Goal: Task Accomplishment & Management: Manage account settings

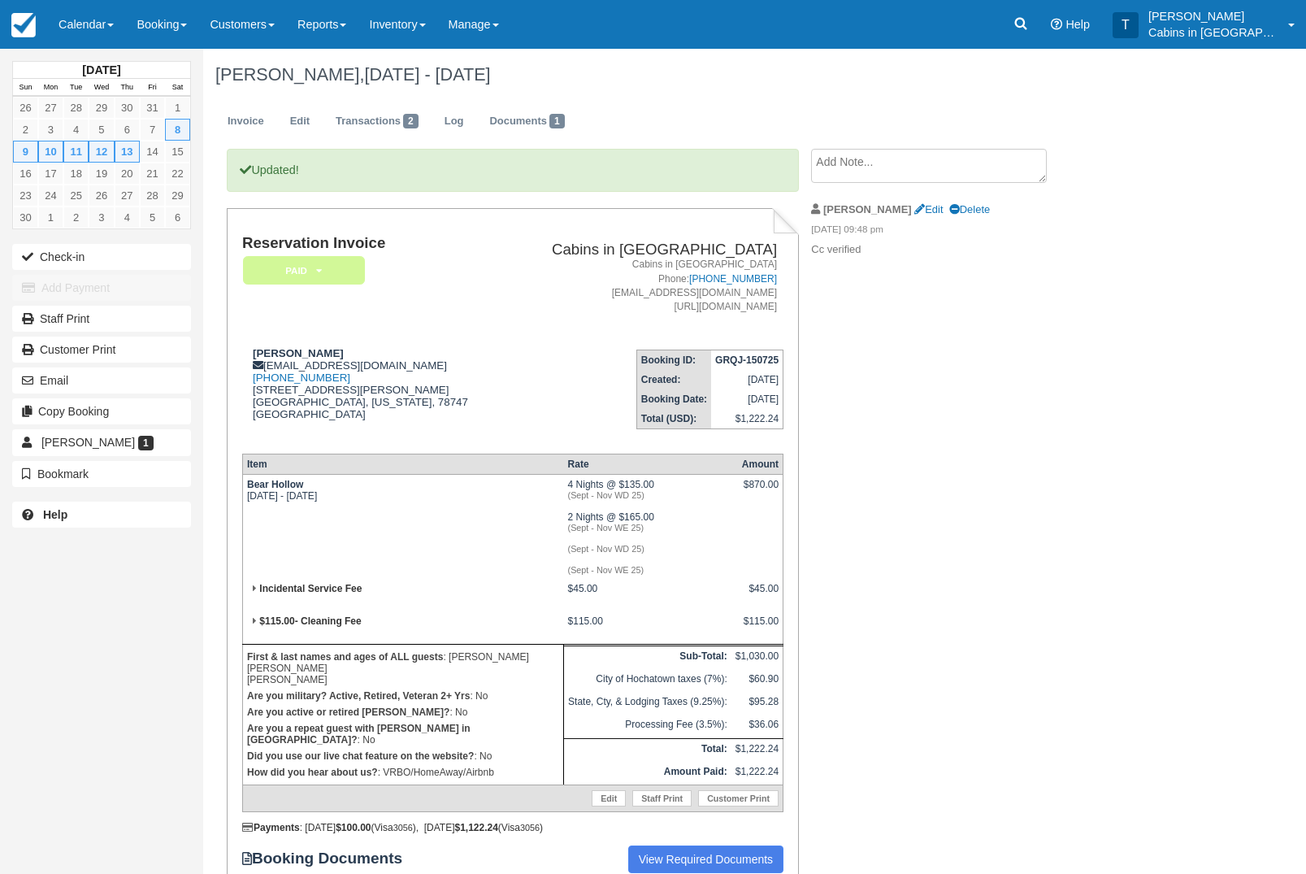
scroll to position [134, 0]
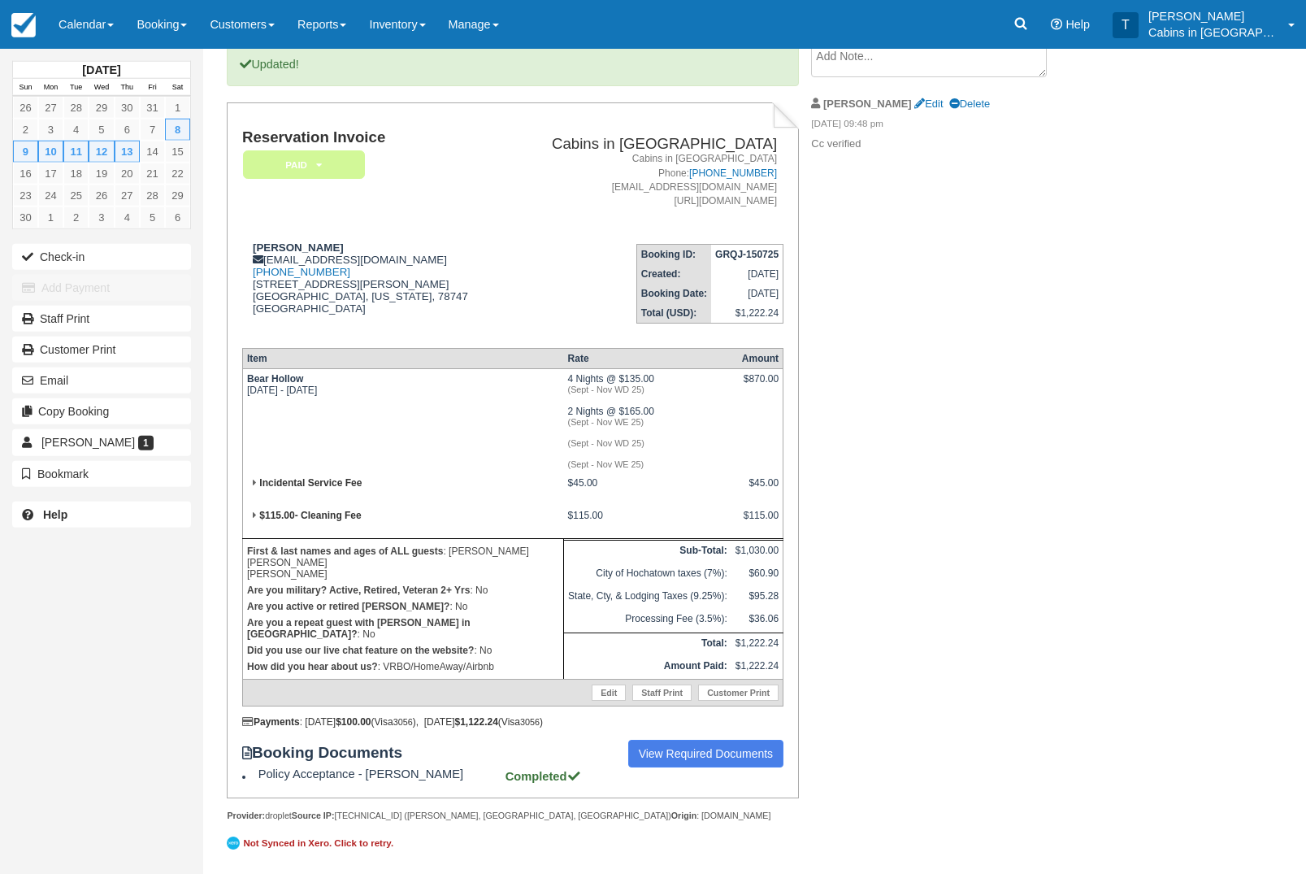
click at [332, 150] on em "Paid" at bounding box center [304, 164] width 122 height 28
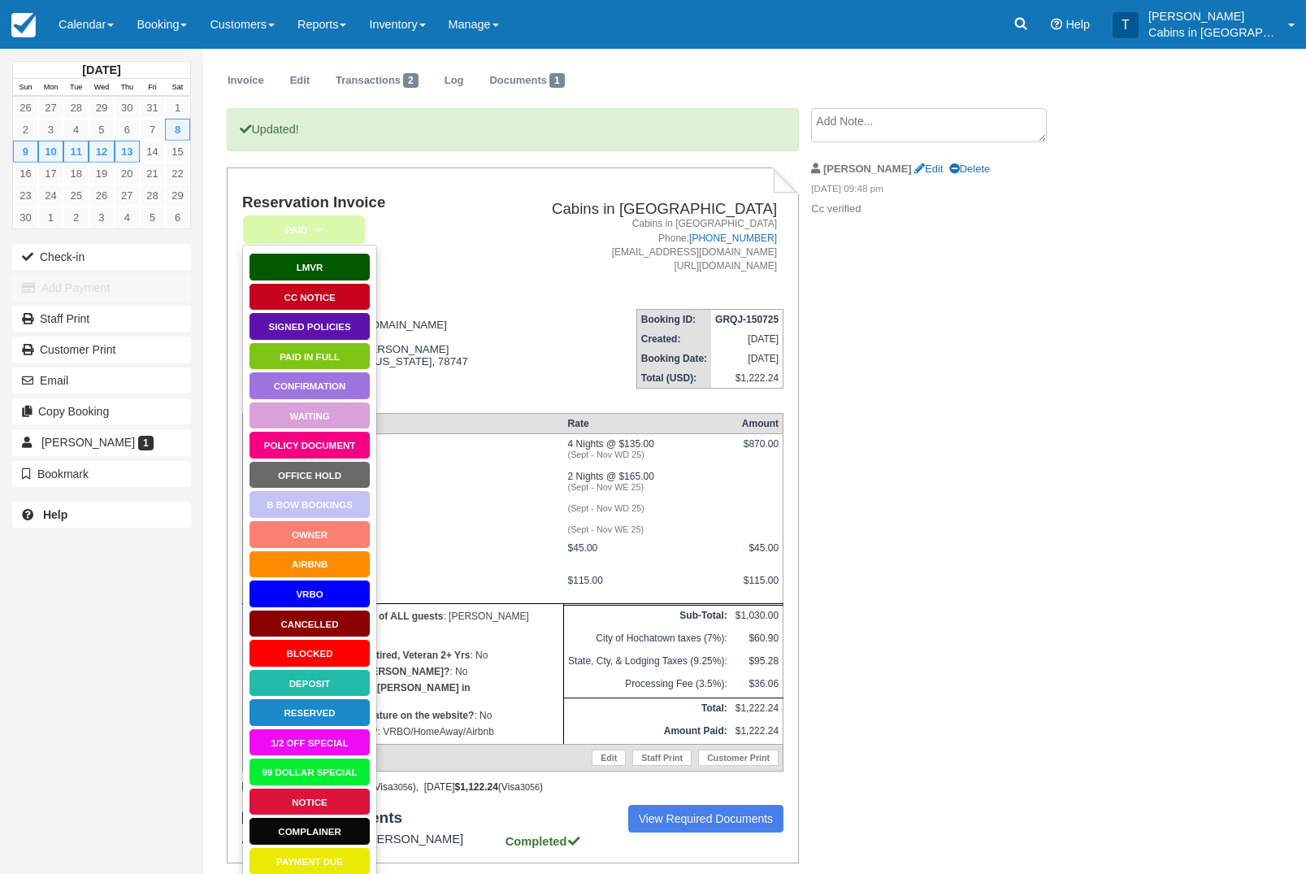
scroll to position [46, 0]
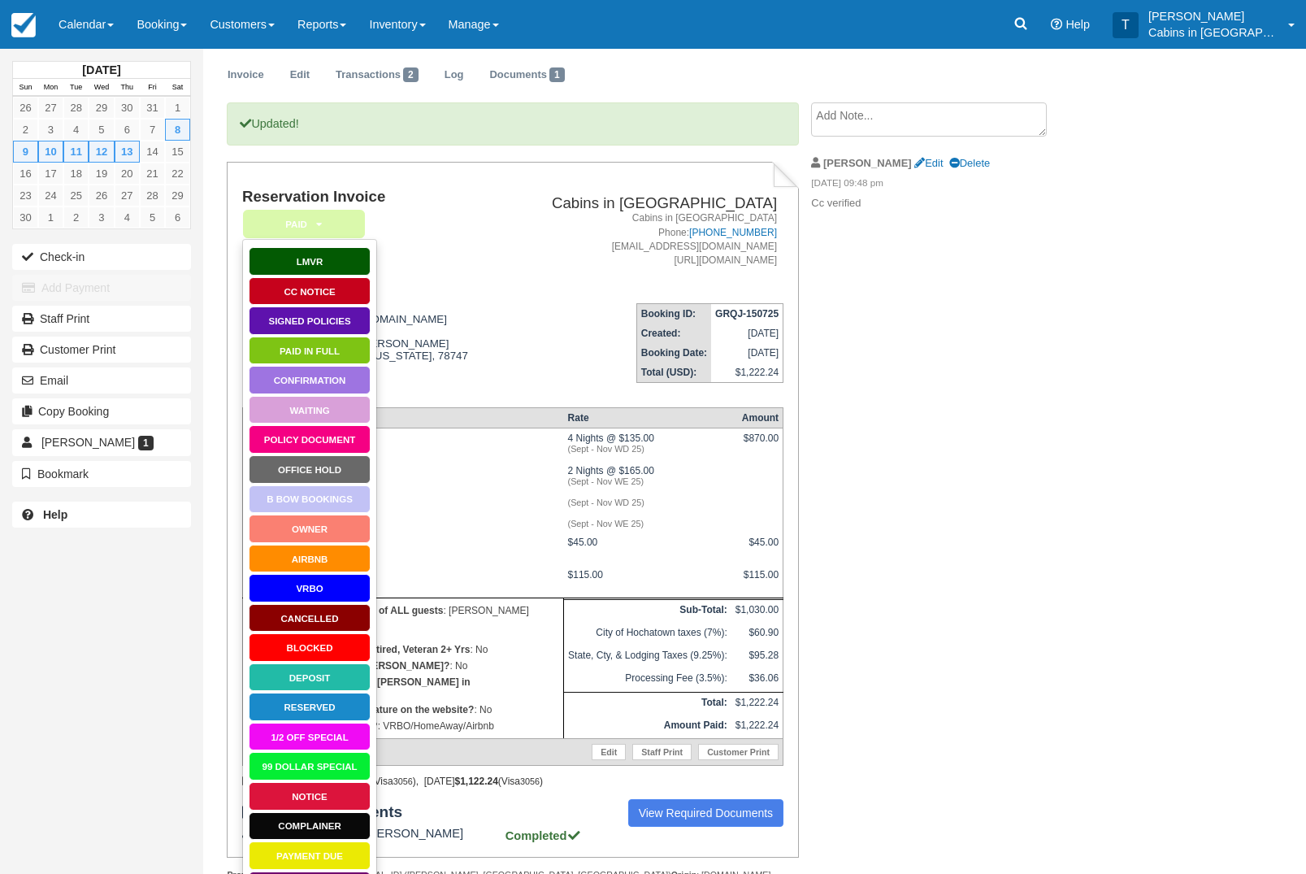
click at [350, 325] on link "Signed Policies" at bounding box center [310, 320] width 122 height 28
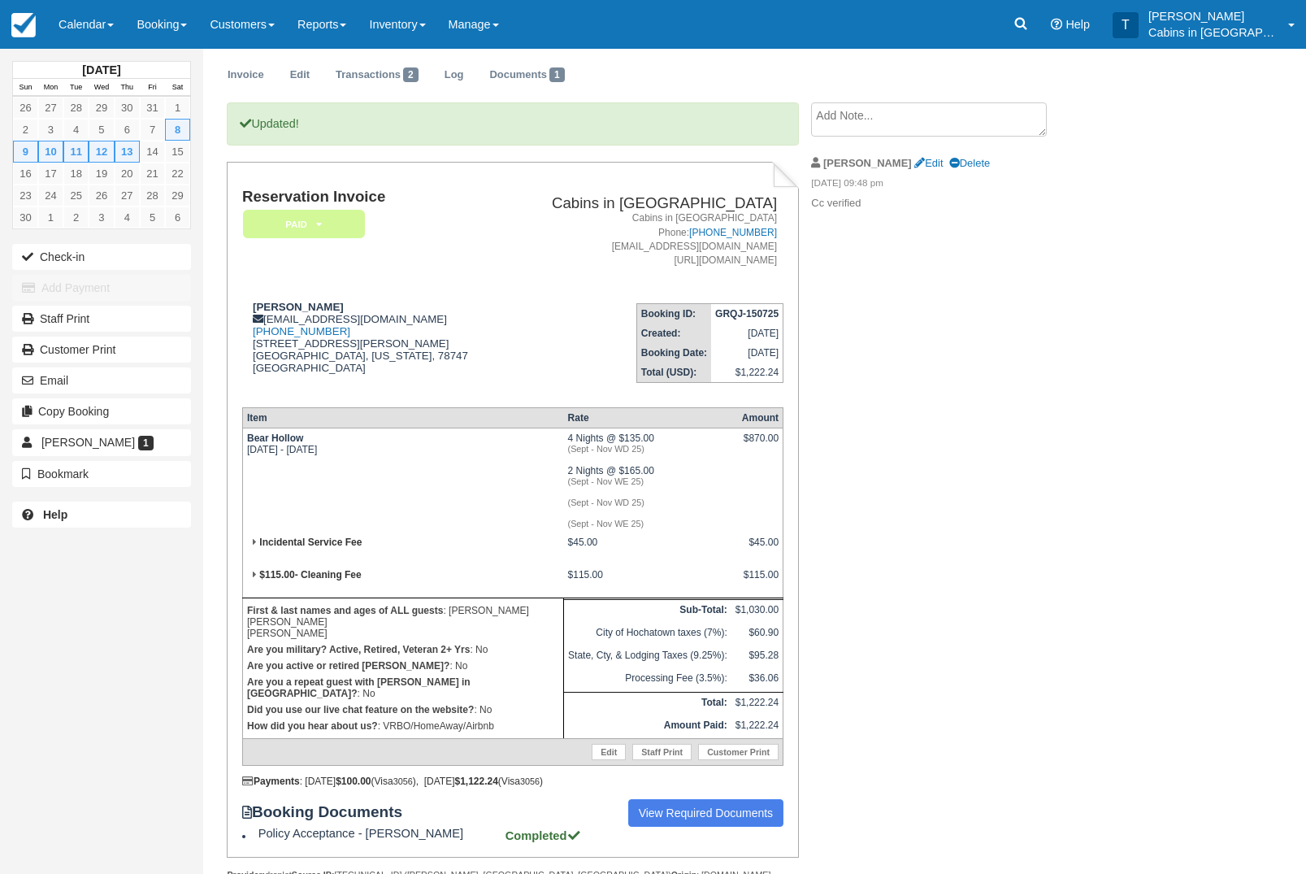
click at [325, 221] on em "Paid" at bounding box center [304, 224] width 122 height 28
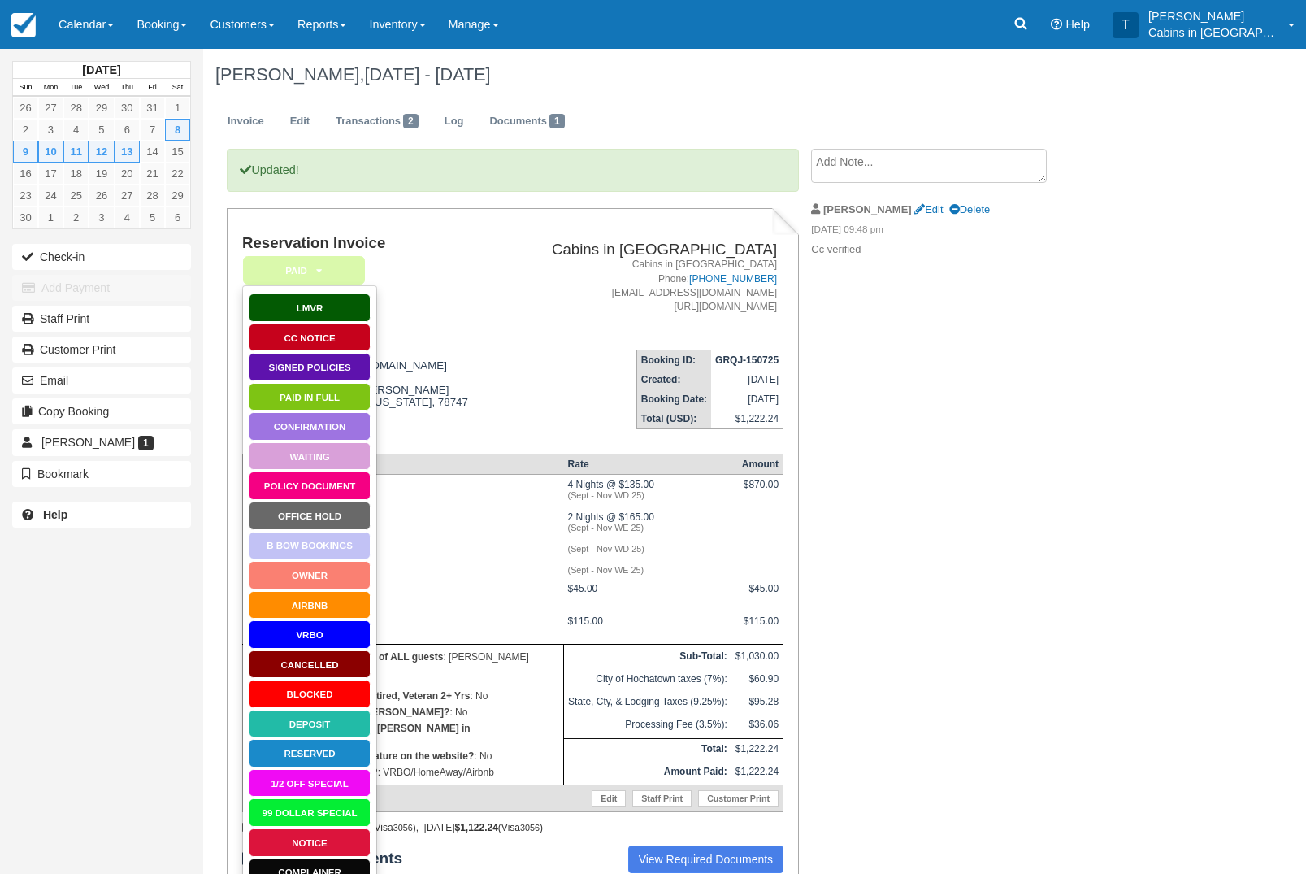
click at [337, 372] on link "Signed Policies" at bounding box center [310, 367] width 122 height 28
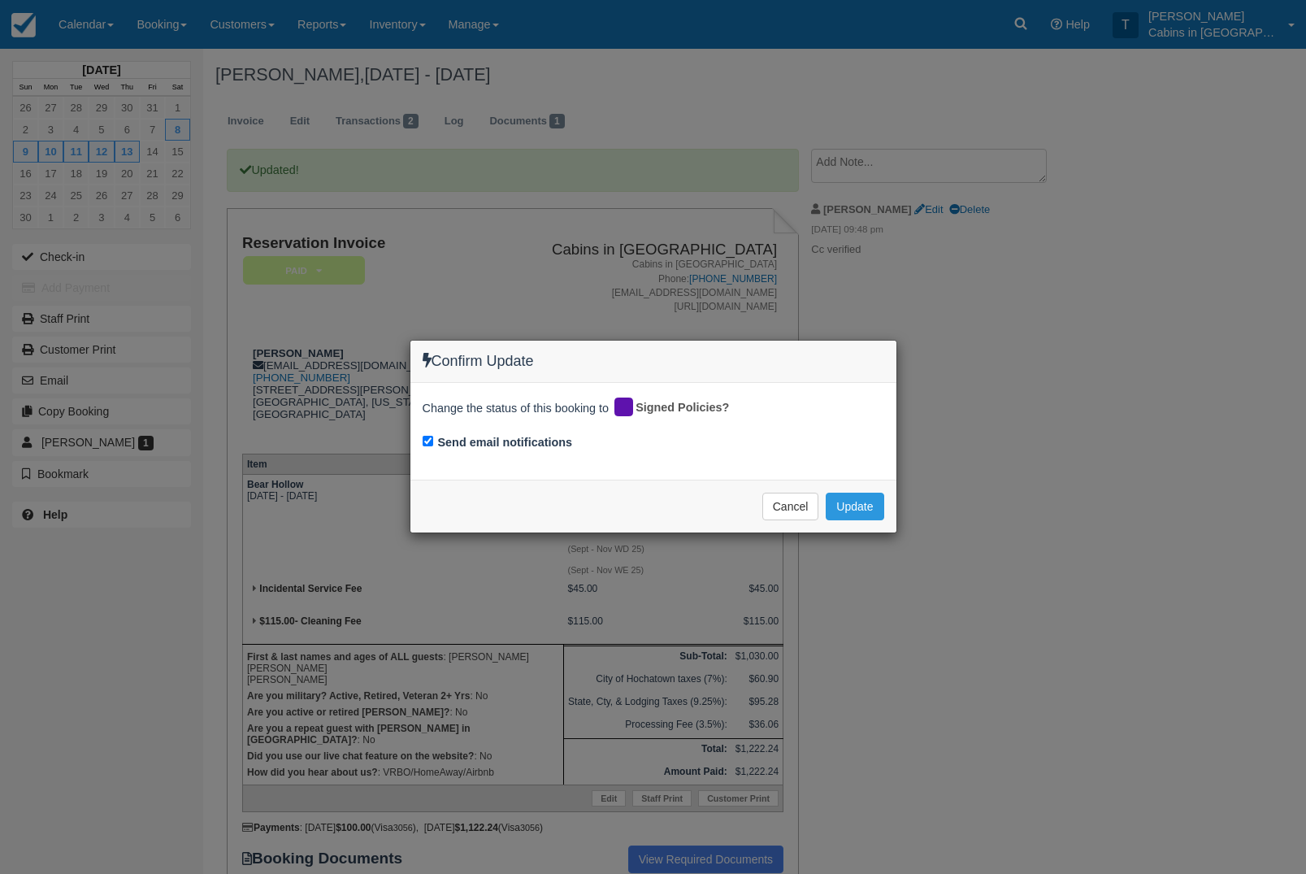
click at [871, 552] on div "Confirm Update Change the status of this booking to Signed Policies? Send email…" at bounding box center [653, 437] width 1306 height 874
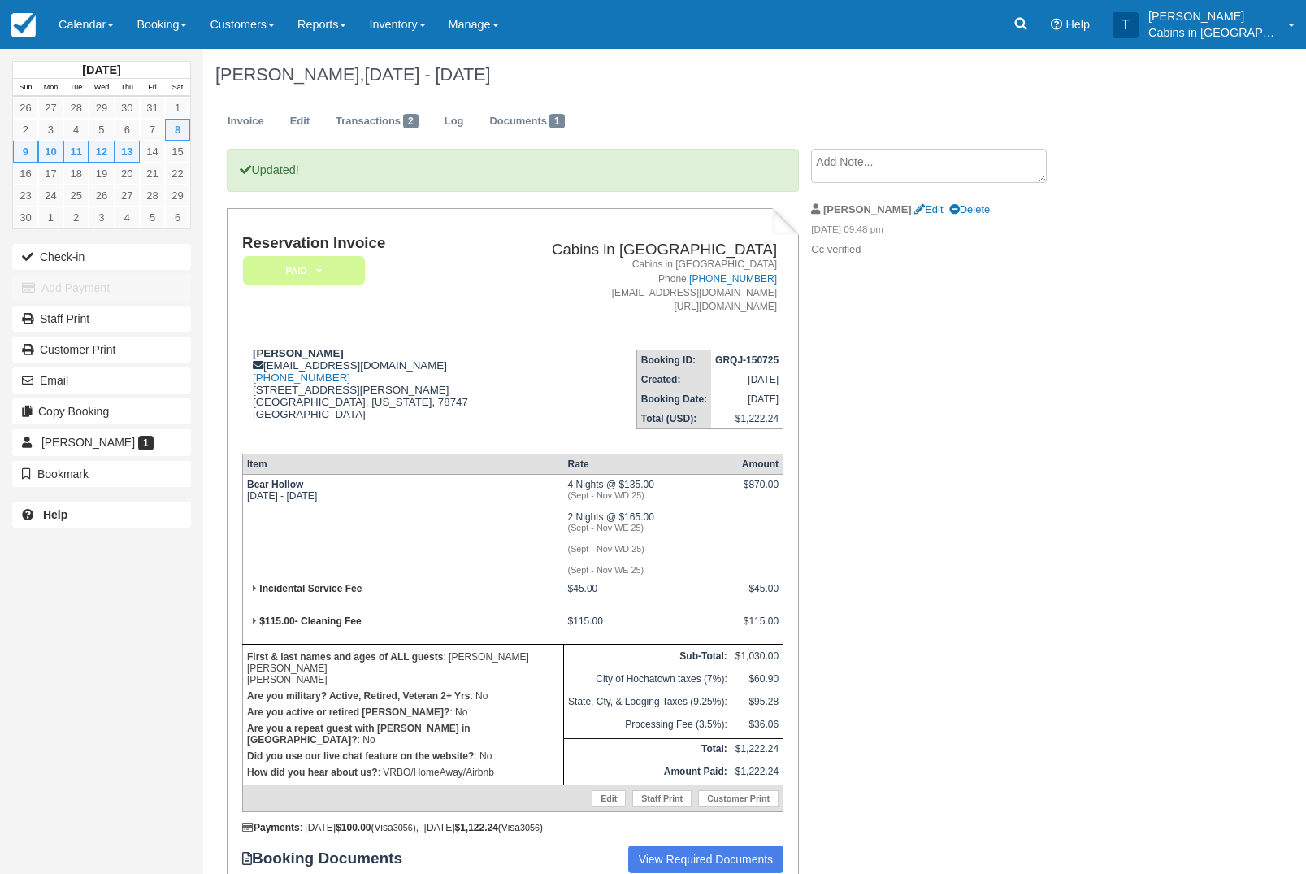
click at [337, 276] on em "Paid" at bounding box center [304, 270] width 122 height 28
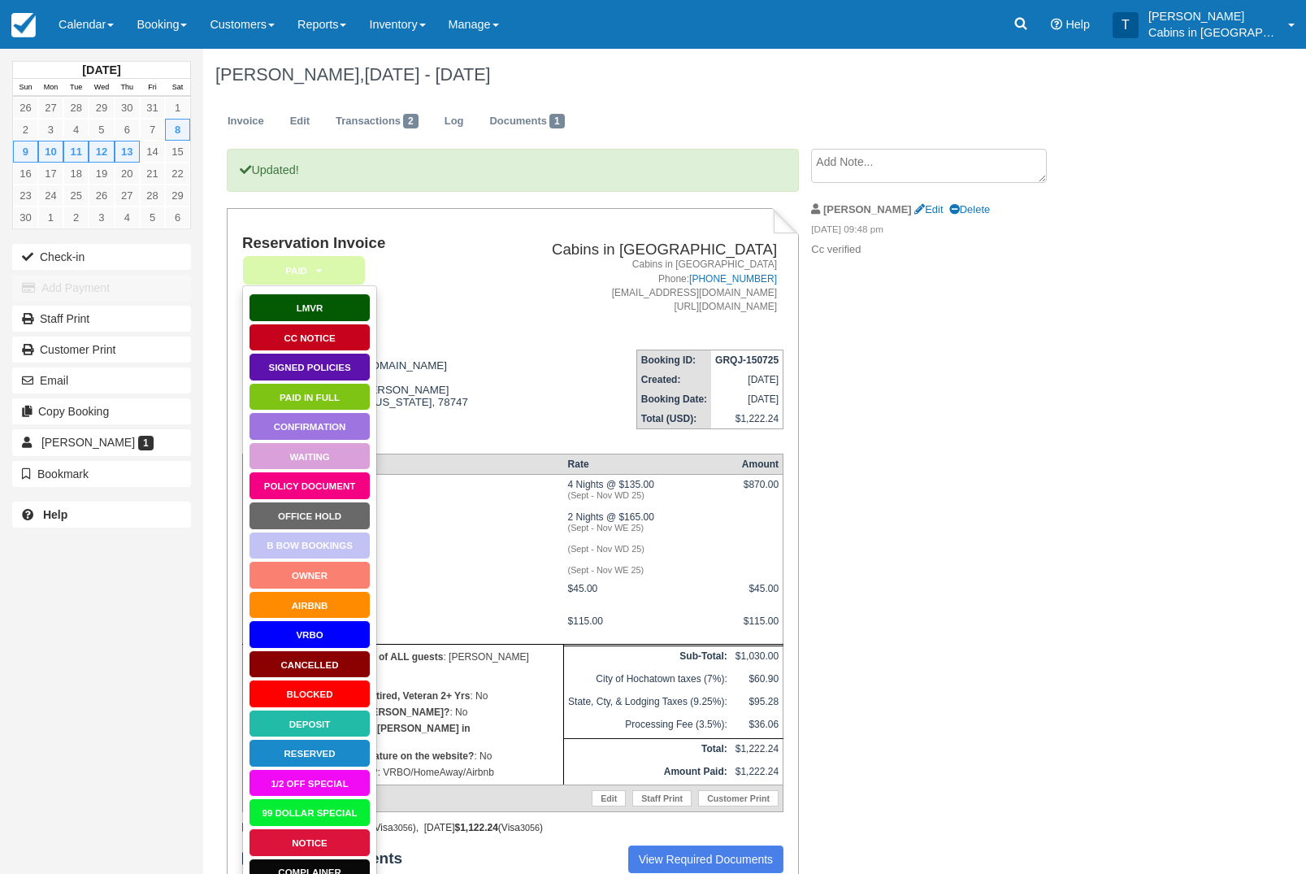
click at [339, 369] on link "Signed Policies" at bounding box center [310, 367] width 122 height 28
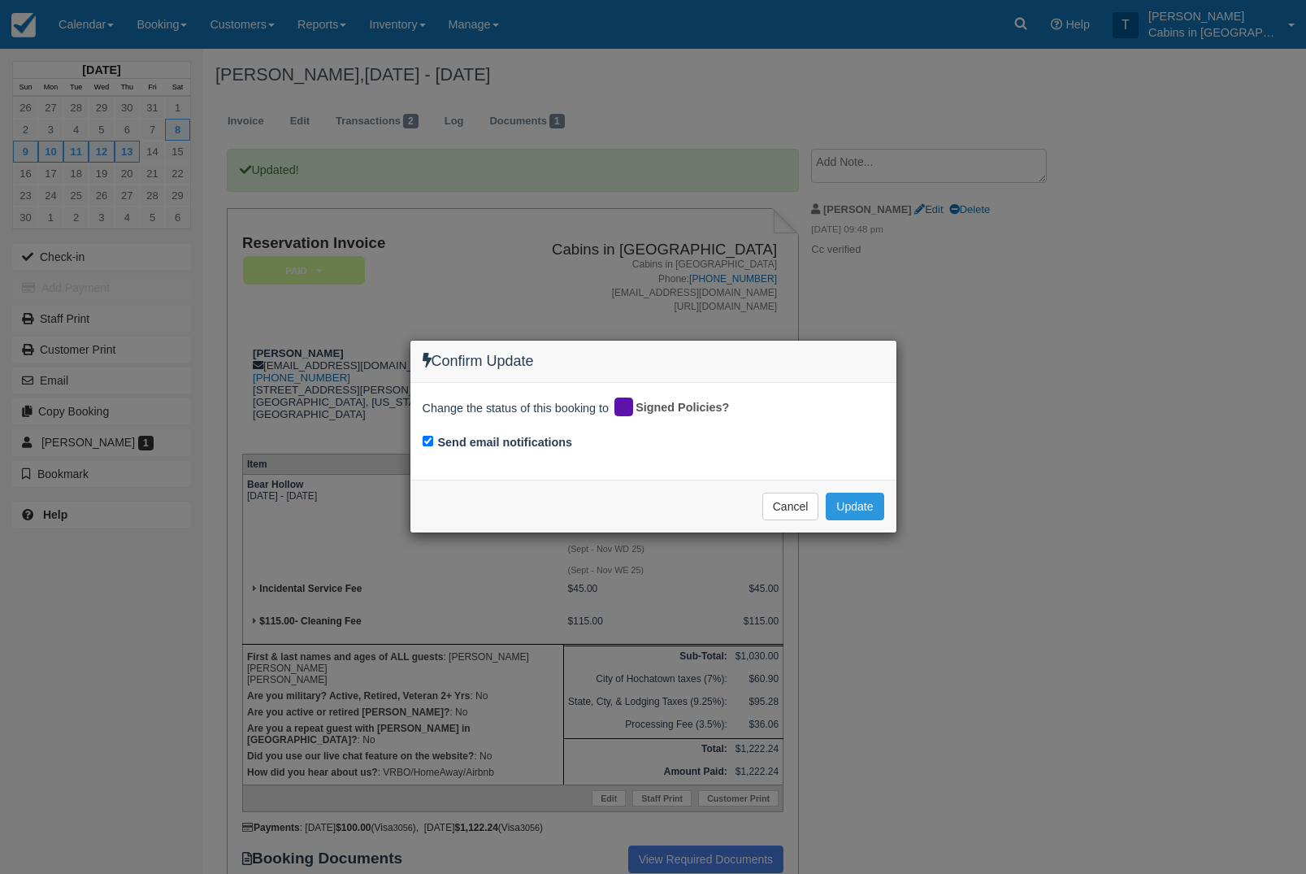
click at [879, 506] on button "Update" at bounding box center [855, 507] width 58 height 28
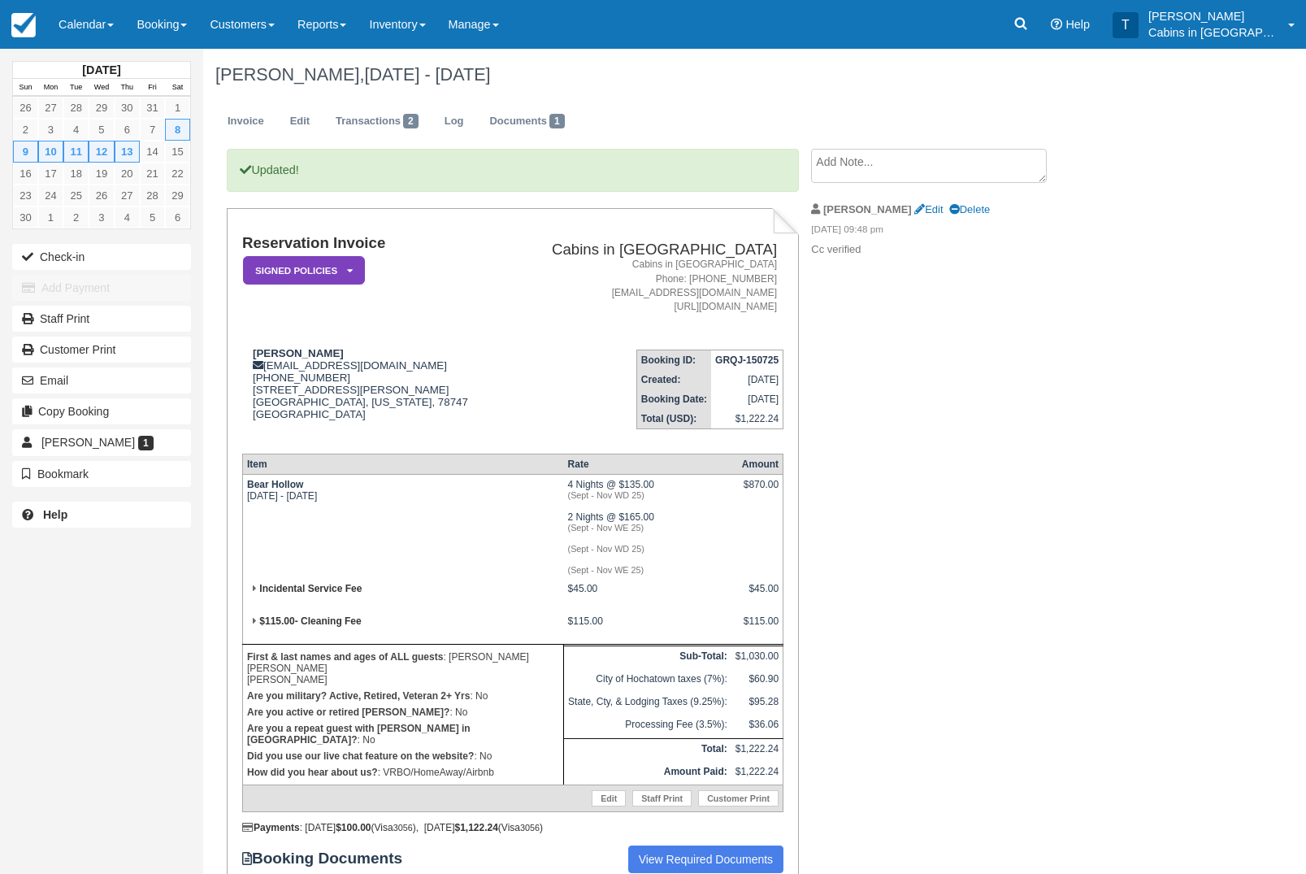
click at [1029, 20] on icon at bounding box center [1021, 23] width 16 height 16
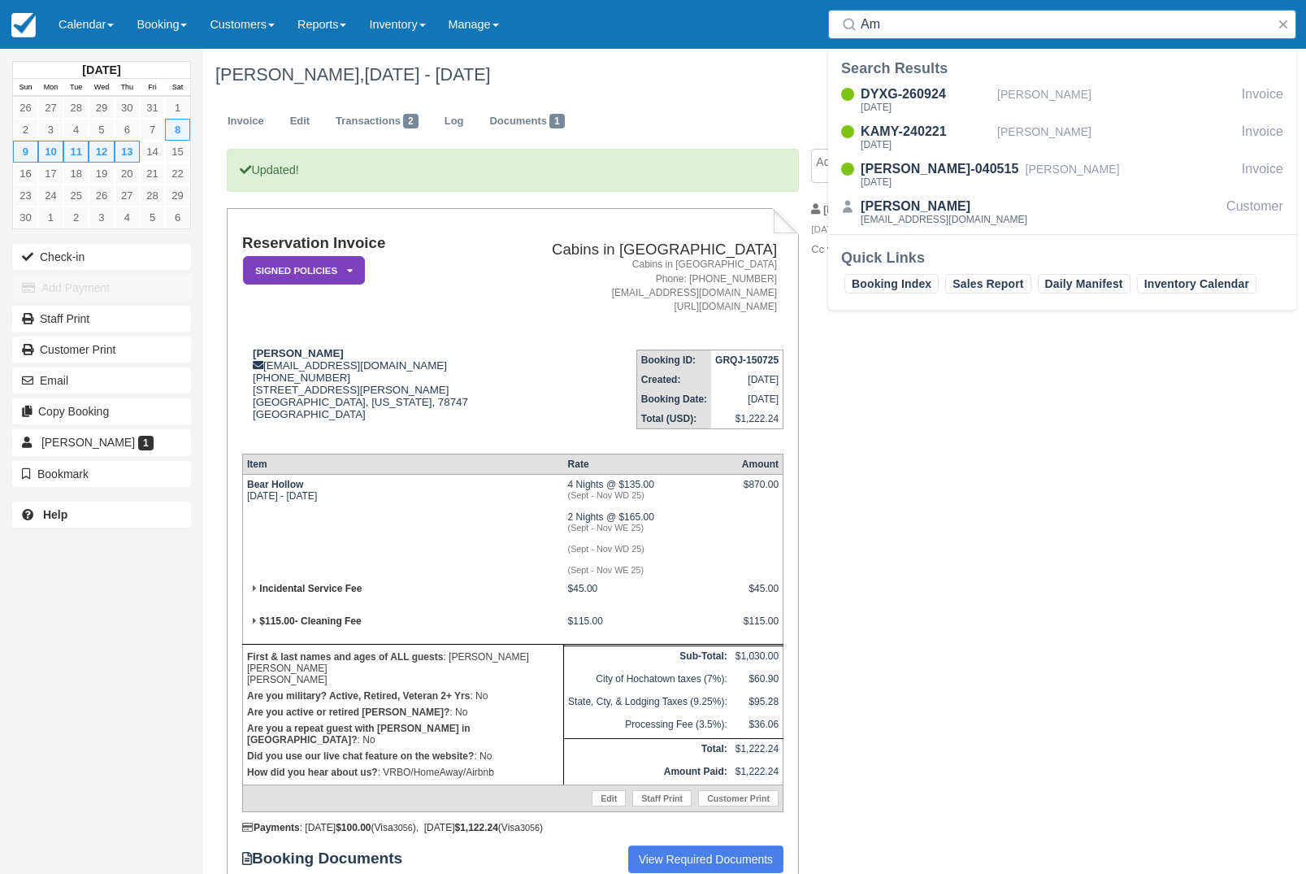
type input "A"
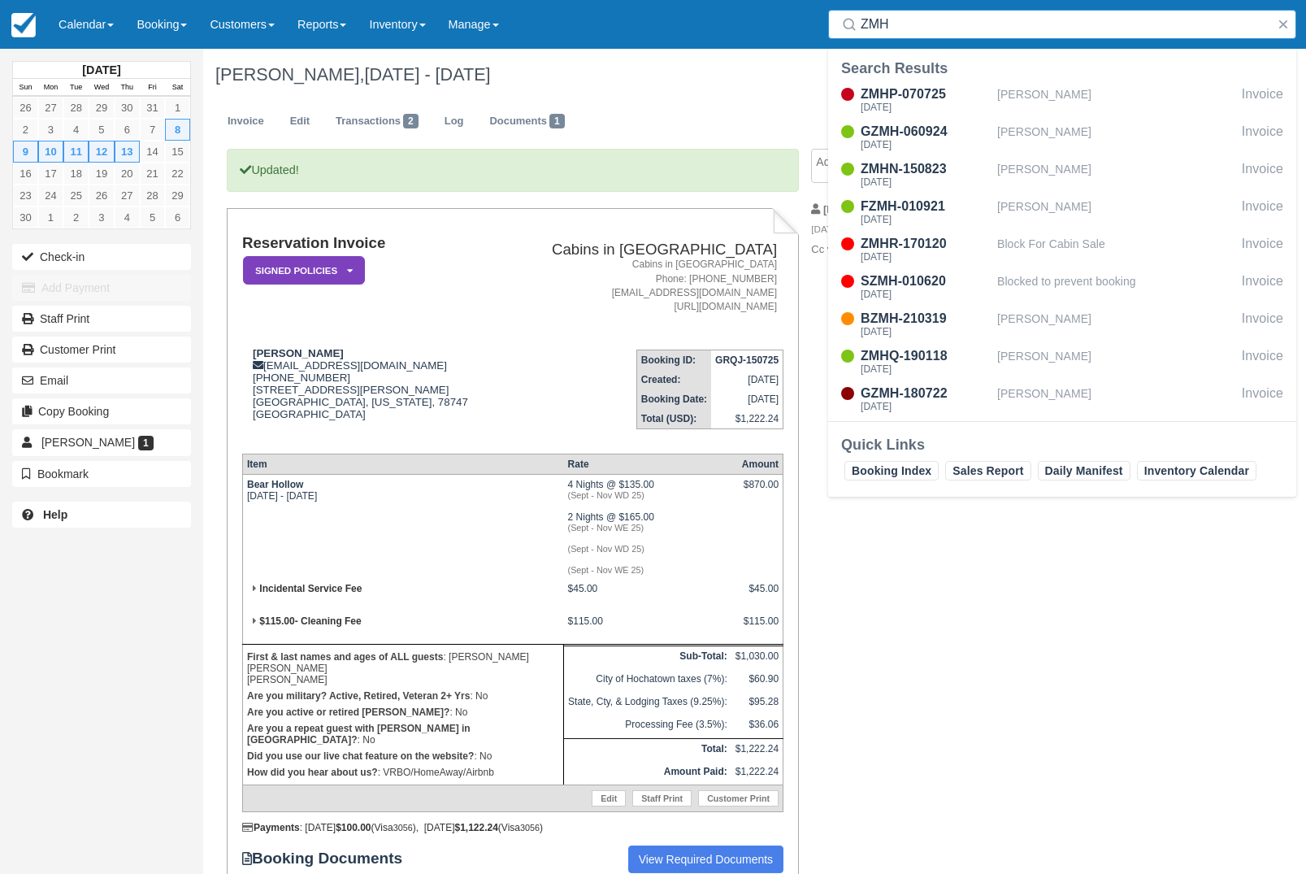
type input "ZMH"
click at [940, 88] on div "ZMHP-070725" at bounding box center [926, 95] width 130 height 20
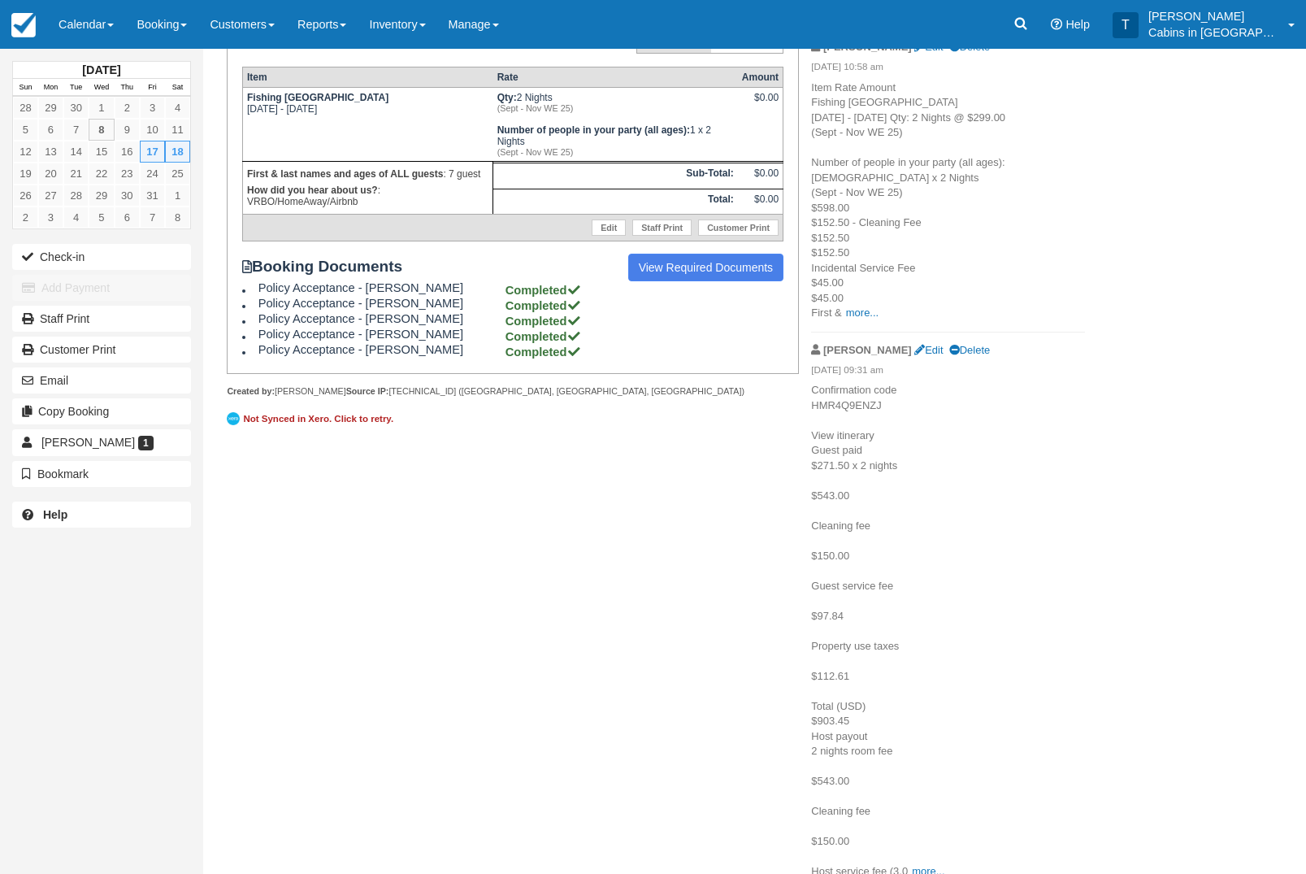
scroll to position [350, 0]
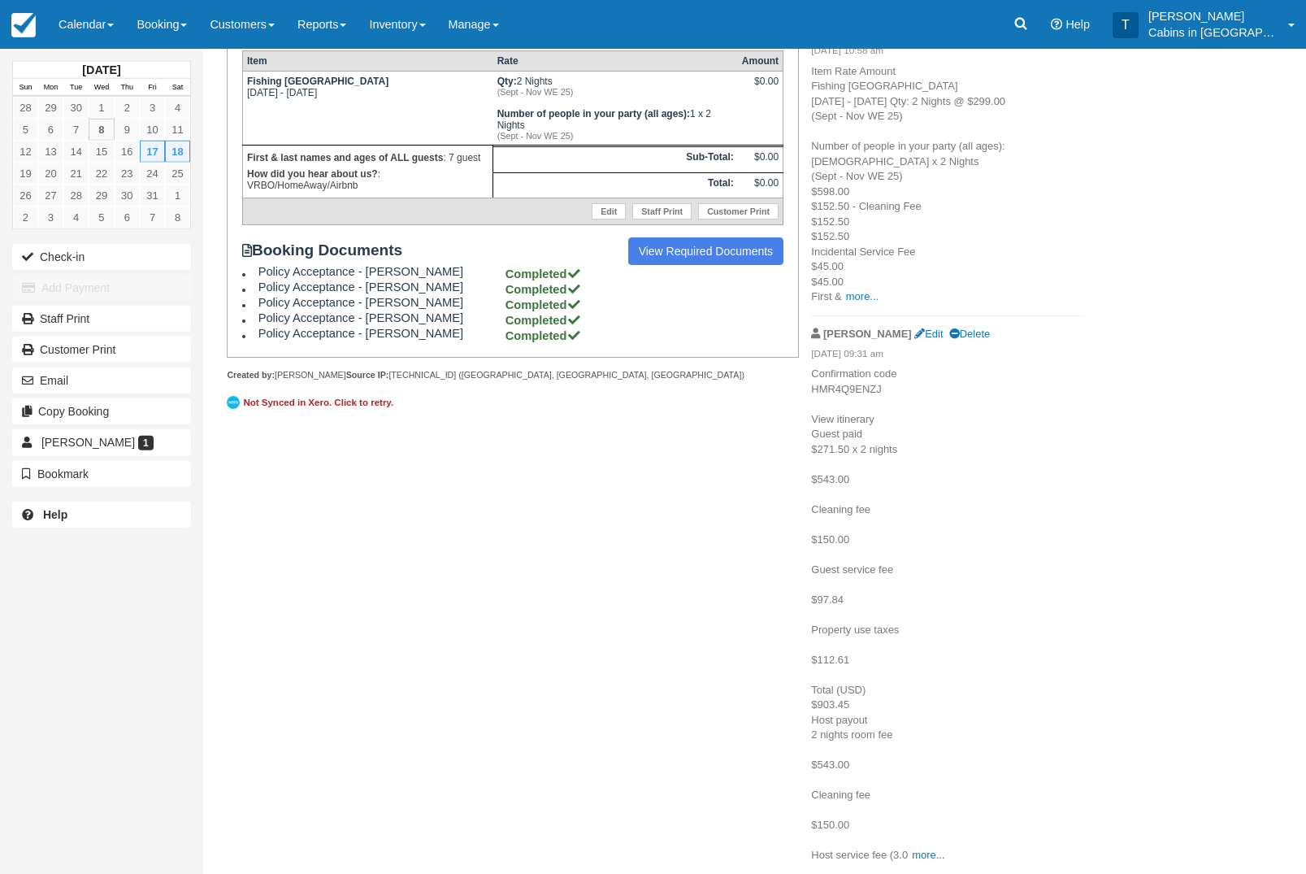
click at [944, 861] on link "more..." at bounding box center [928, 855] width 33 height 12
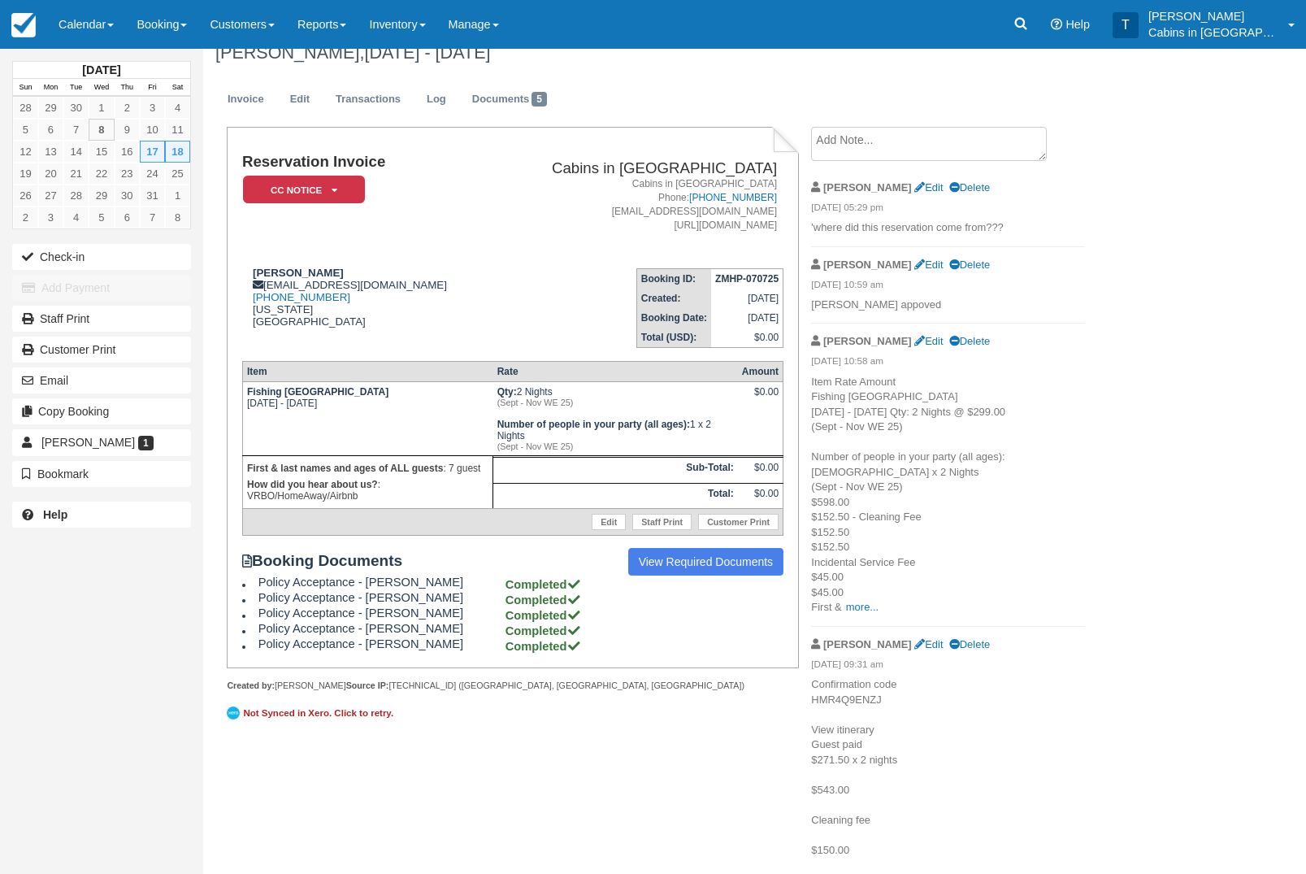
scroll to position [20, 0]
click at [450, 93] on link "Log" at bounding box center [437, 101] width 44 height 32
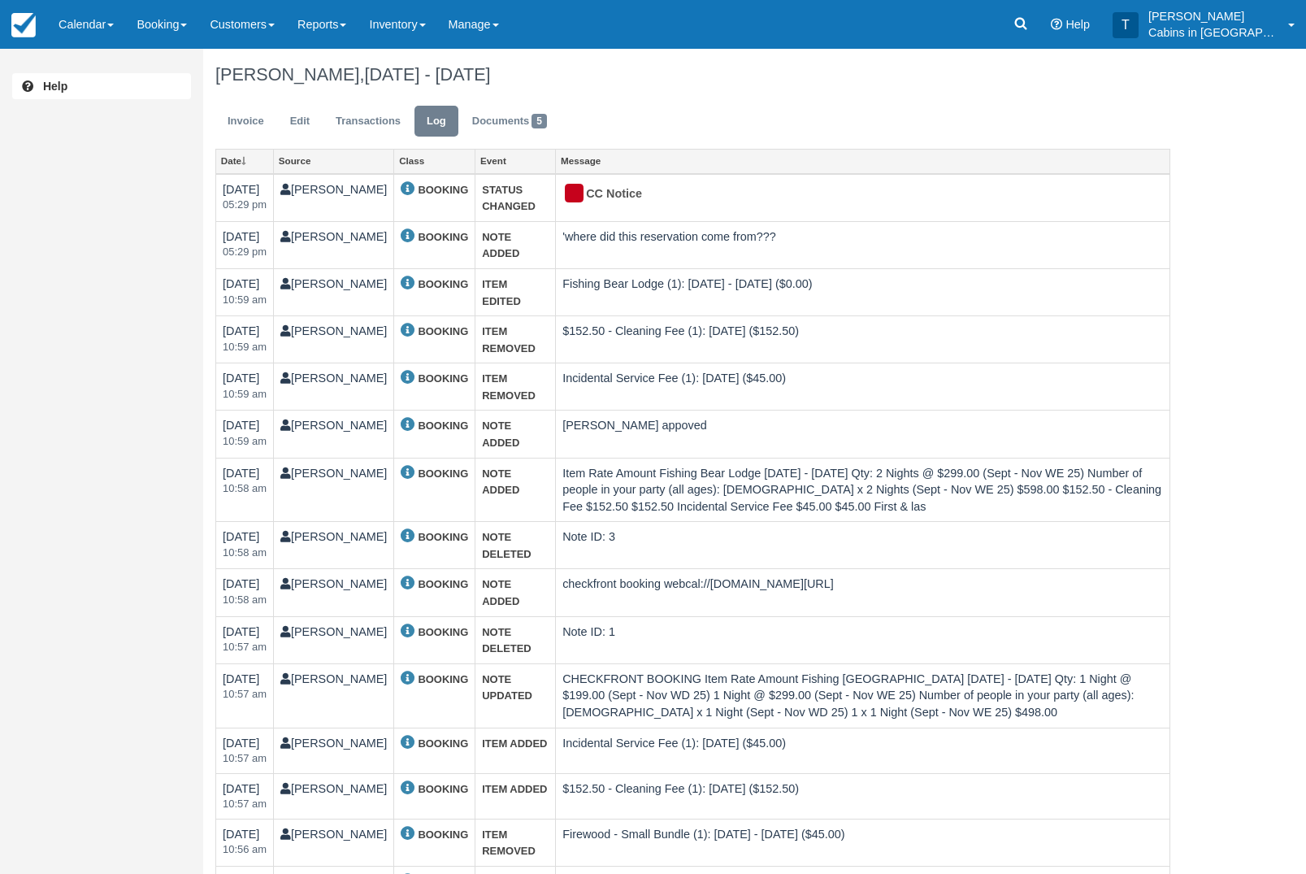
click at [258, 119] on link "Invoice" at bounding box center [245, 122] width 61 height 32
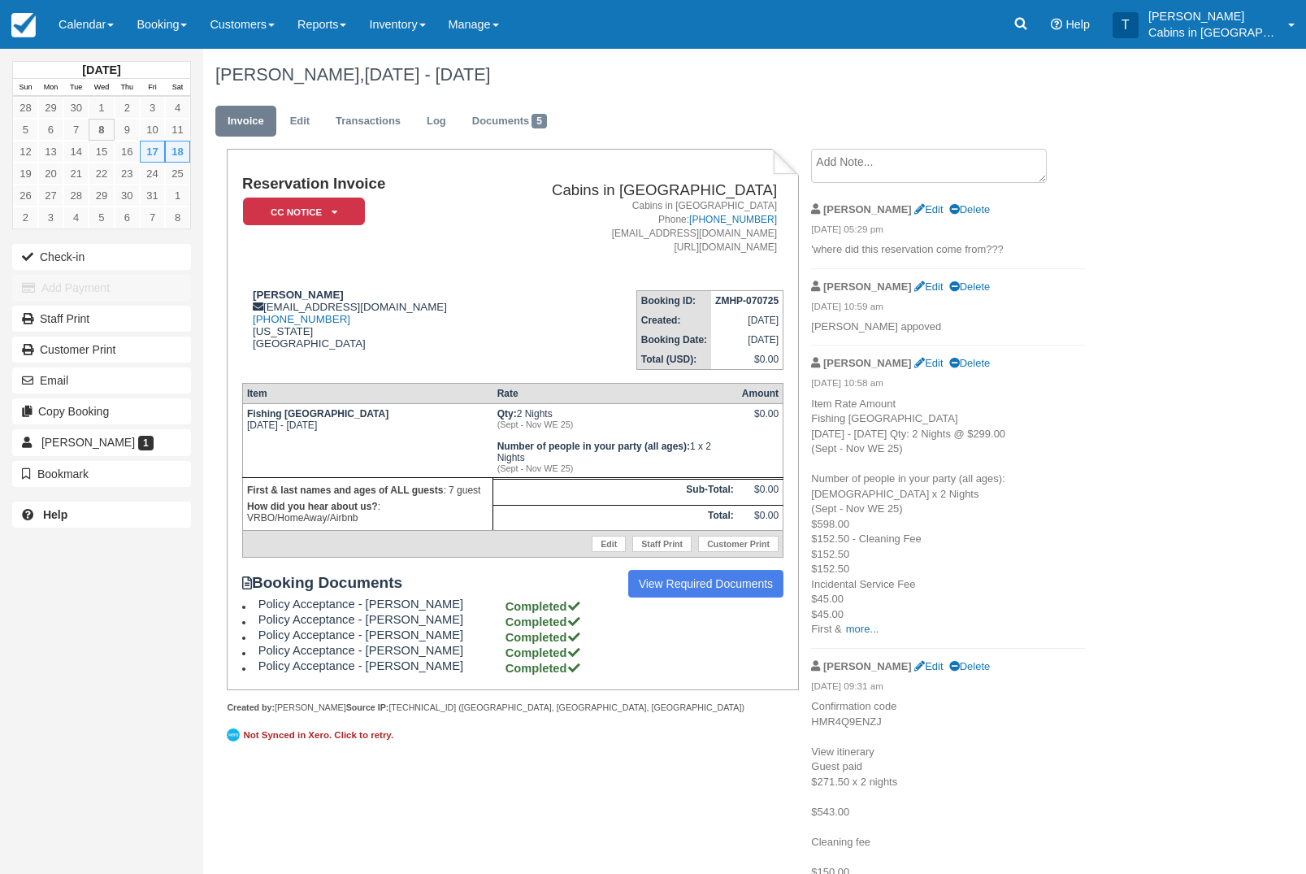
click at [267, 293] on strong "[PERSON_NAME]" at bounding box center [298, 295] width 91 height 12
click at [251, 300] on div "Amy Telles amydaniel52182@gmail.com 1 (870) 648-9638 Oklahoma United States" at bounding box center [367, 319] width 250 height 61
copy strong "Amy Telles"
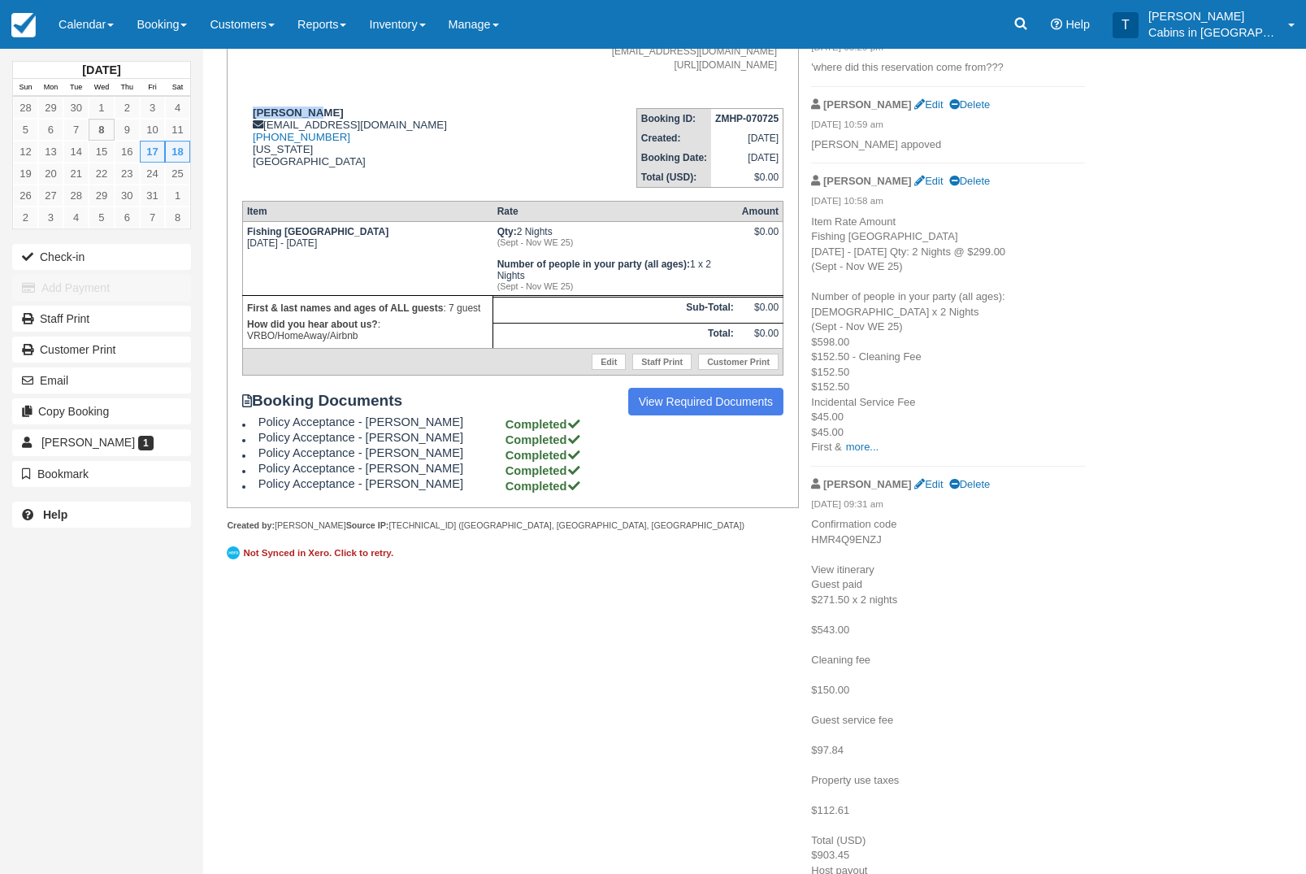
scroll to position [262, 0]
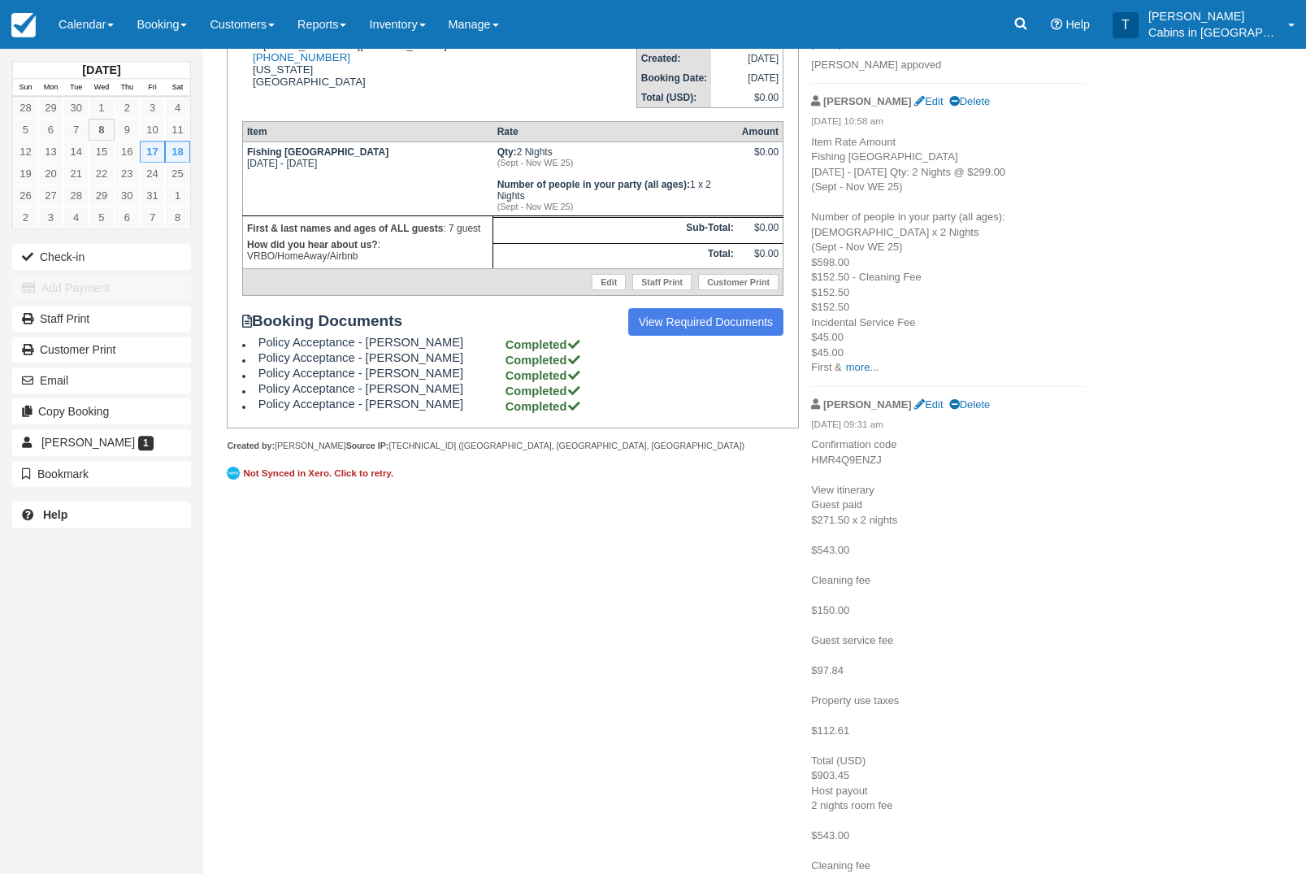
click at [914, 410] on link "Edit" at bounding box center [928, 404] width 28 height 12
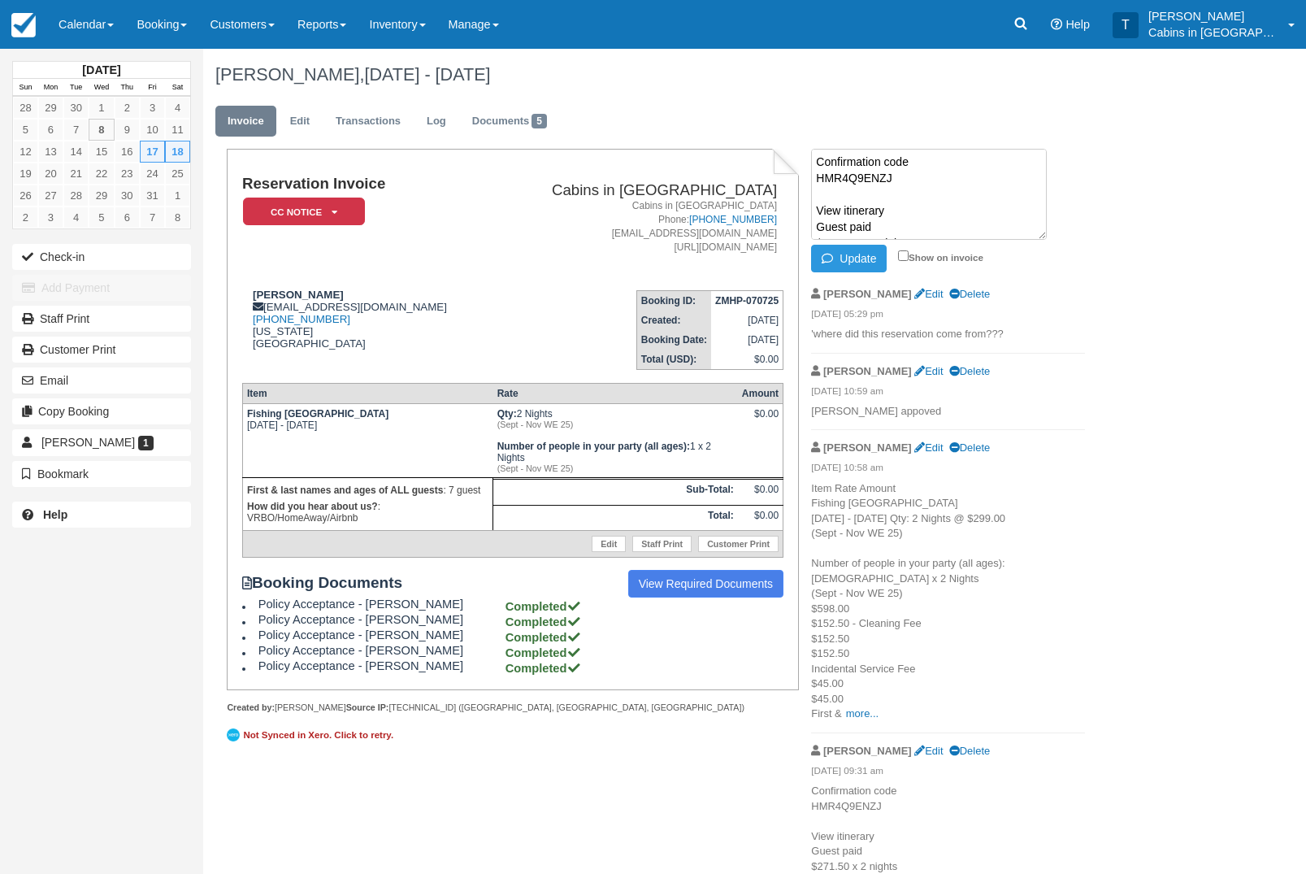
scroll to position [0, 0]
click at [827, 143] on ul "Invoice Edit Transactions Log Documents 5" at bounding box center [692, 125] width 955 height 49
click at [830, 152] on textarea "Confirmation code HMR4Q9ENZJ View itinerary Guest paid $271.50 x 2 nights $543.…" at bounding box center [929, 194] width 236 height 91
type textarea "Airbnb booking Confirmation code HMR4Q9ENZJ View itinerary Guest paid $271.50 x…"
click at [870, 256] on button "Update" at bounding box center [849, 259] width 76 height 28
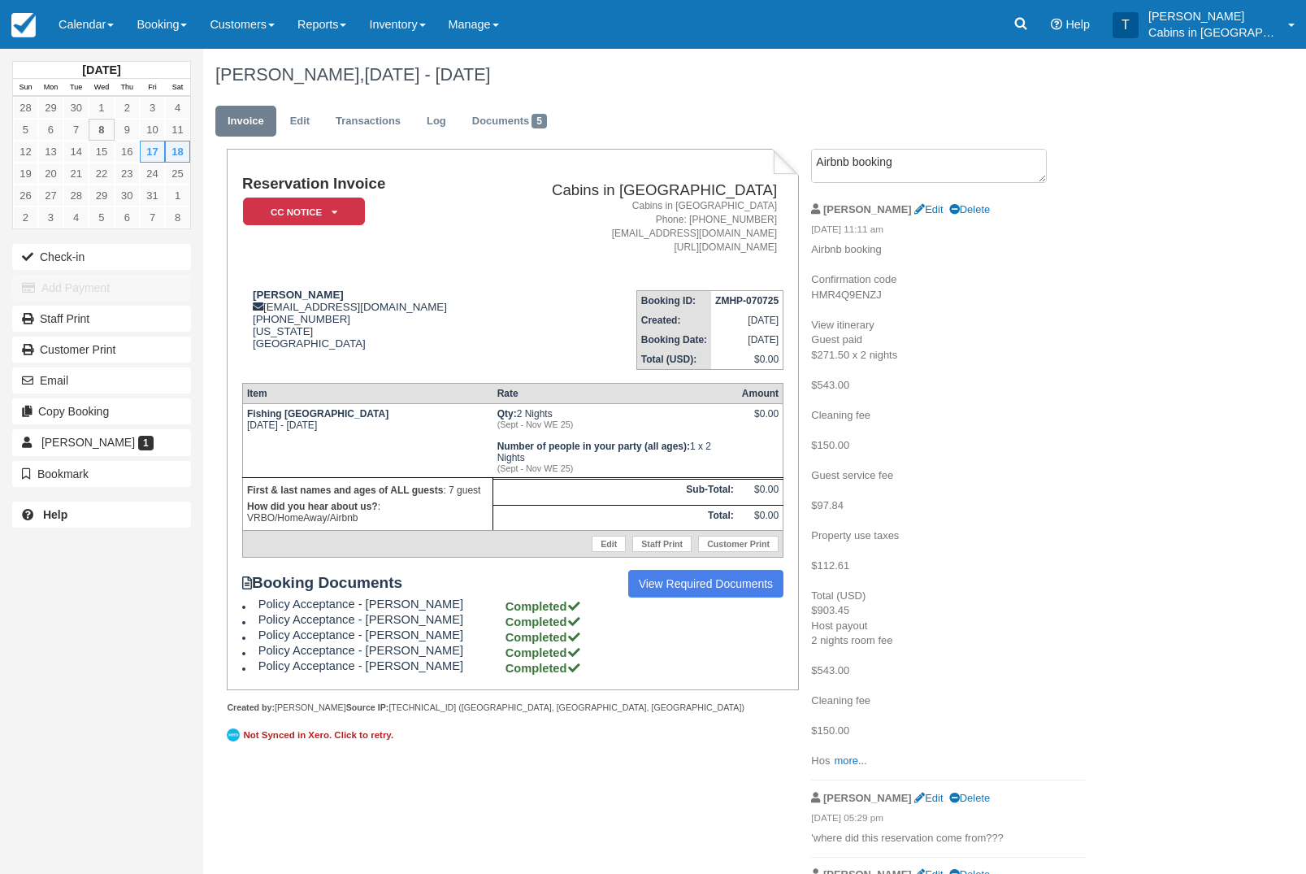
click at [355, 206] on em "CC Notice" at bounding box center [304, 212] width 122 height 28
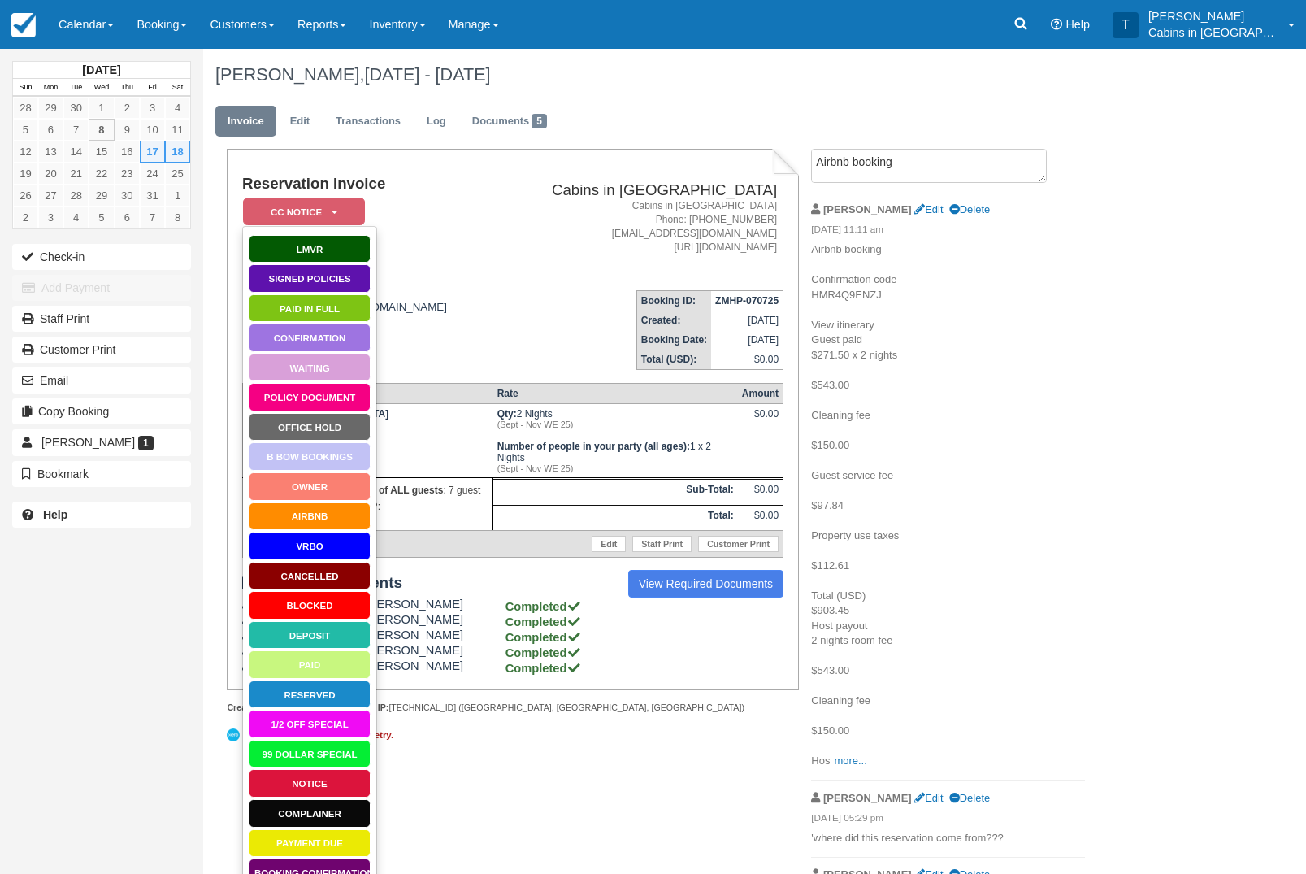
click at [340, 514] on link "AirBnB" at bounding box center [310, 516] width 122 height 28
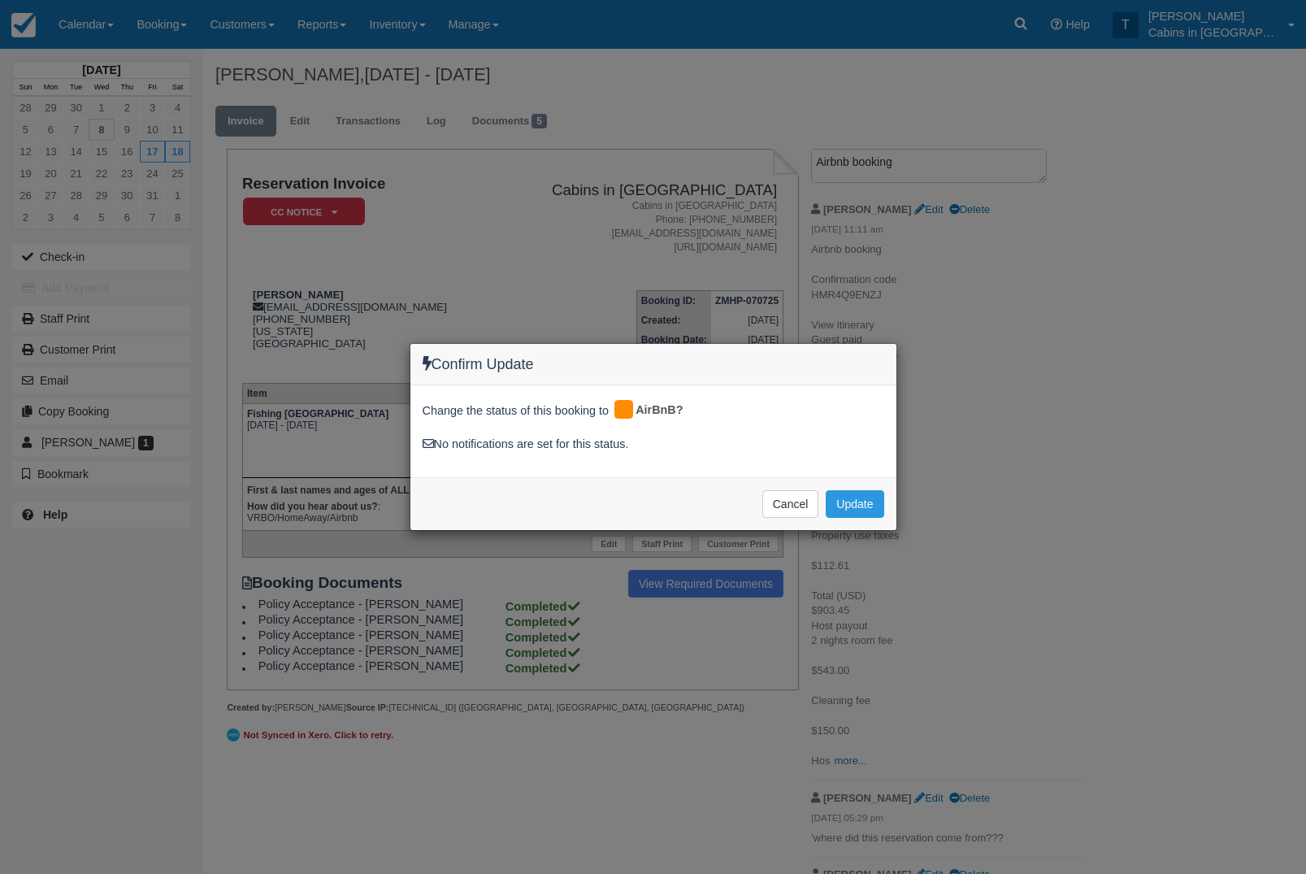
click at [881, 494] on button "Update" at bounding box center [855, 504] width 58 height 28
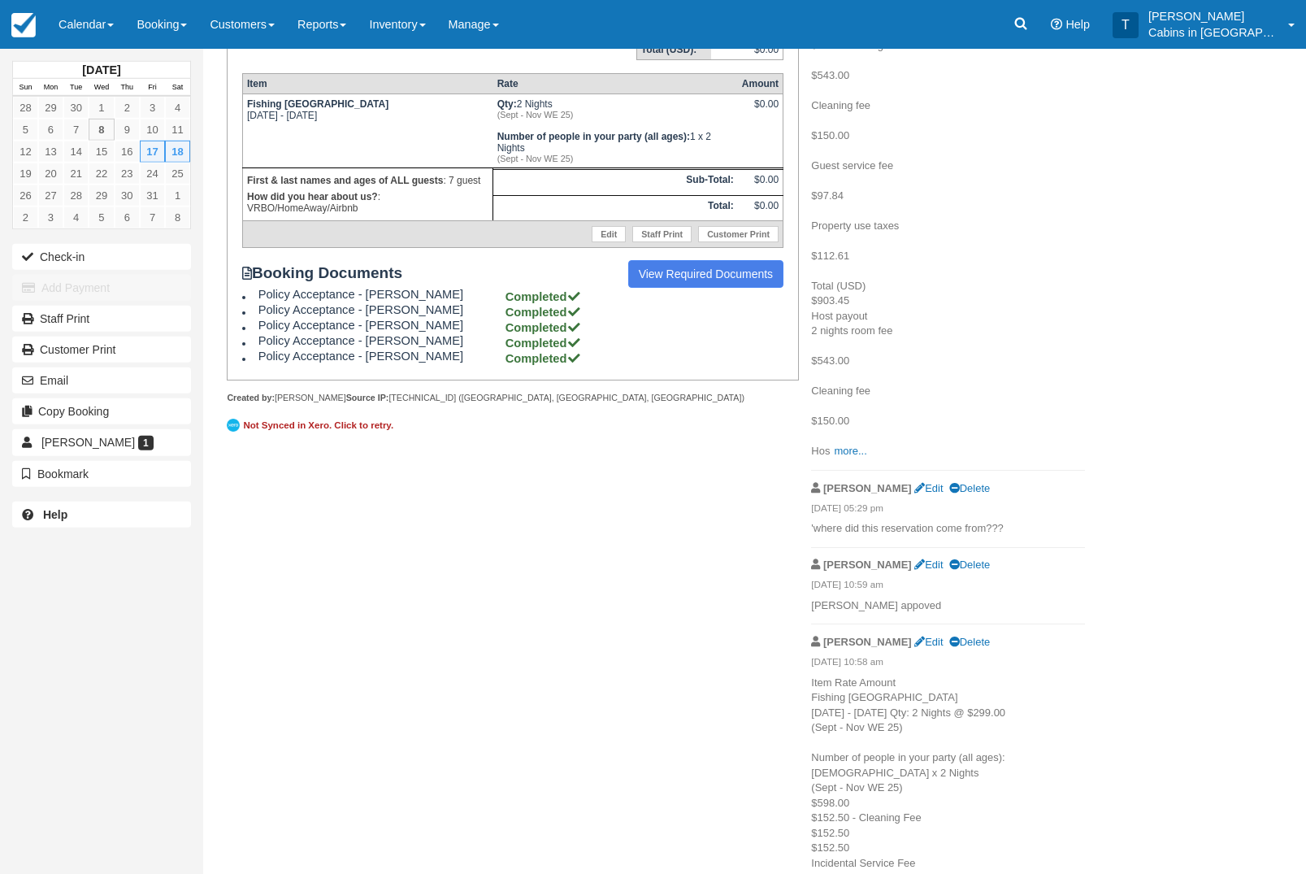
scroll to position [382, 0]
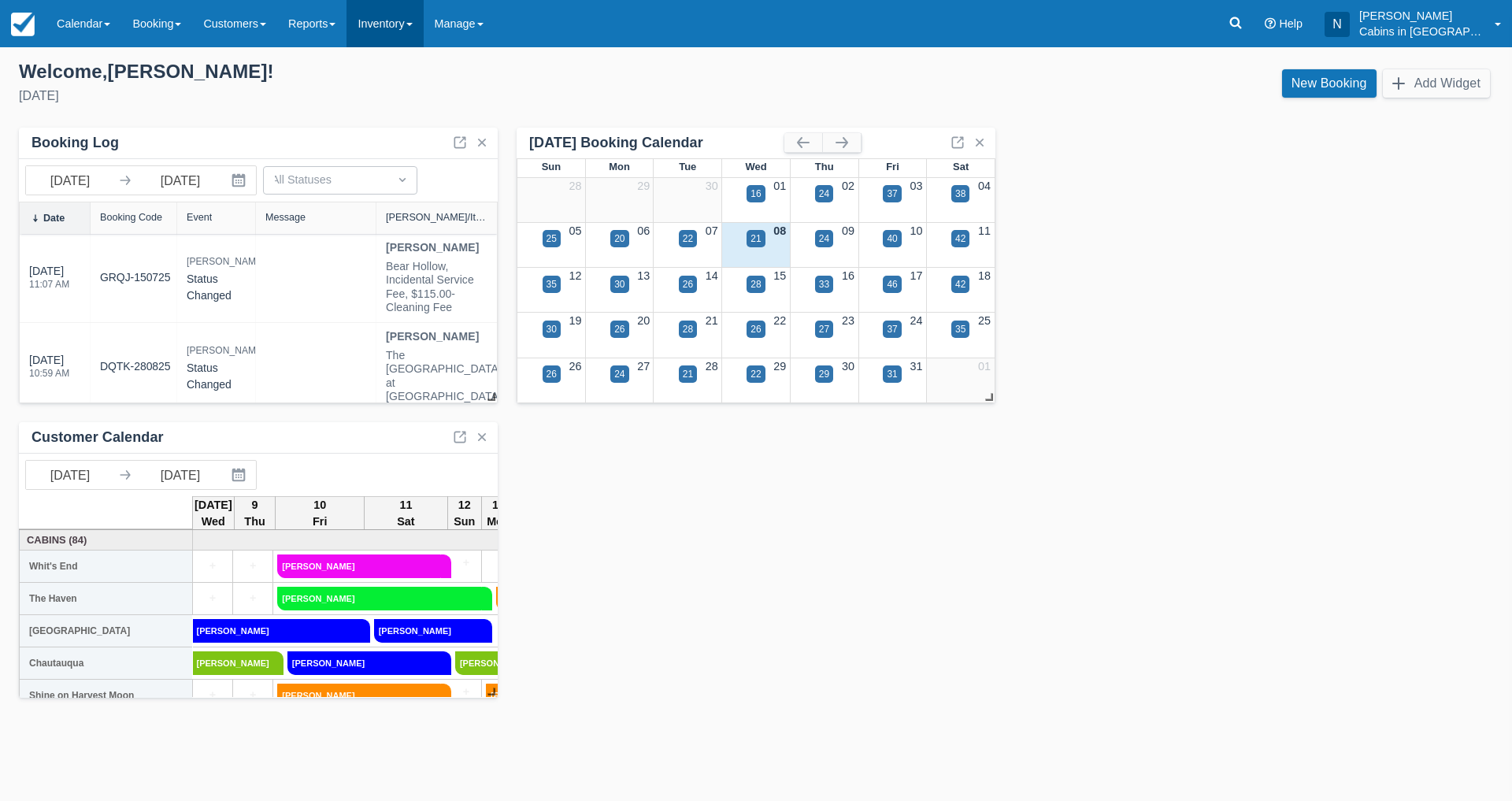
click at [417, 17] on link "Inventory" at bounding box center [385, 23] width 77 height 47
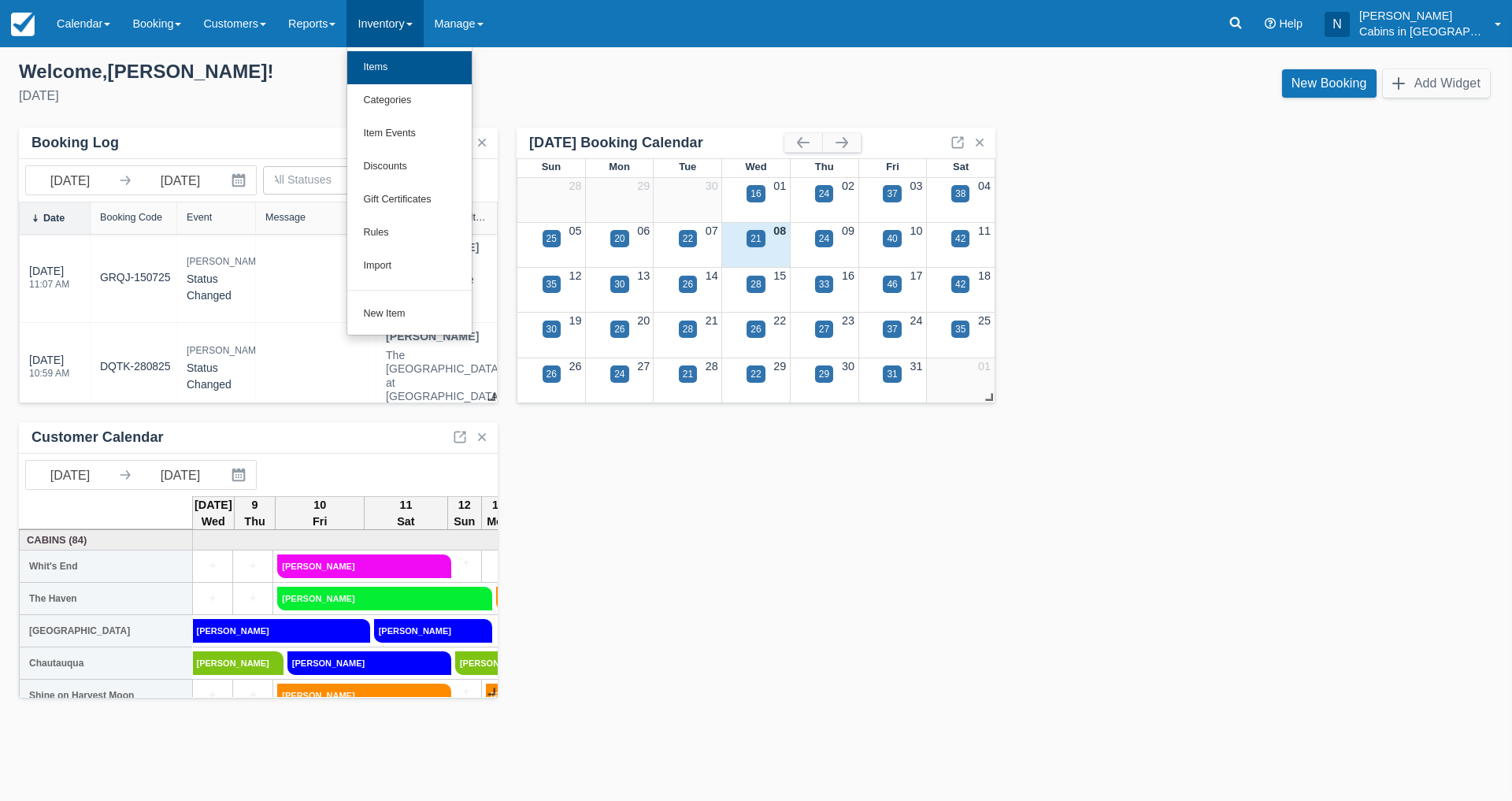
click at [404, 69] on link "Items" at bounding box center [409, 68] width 124 height 33
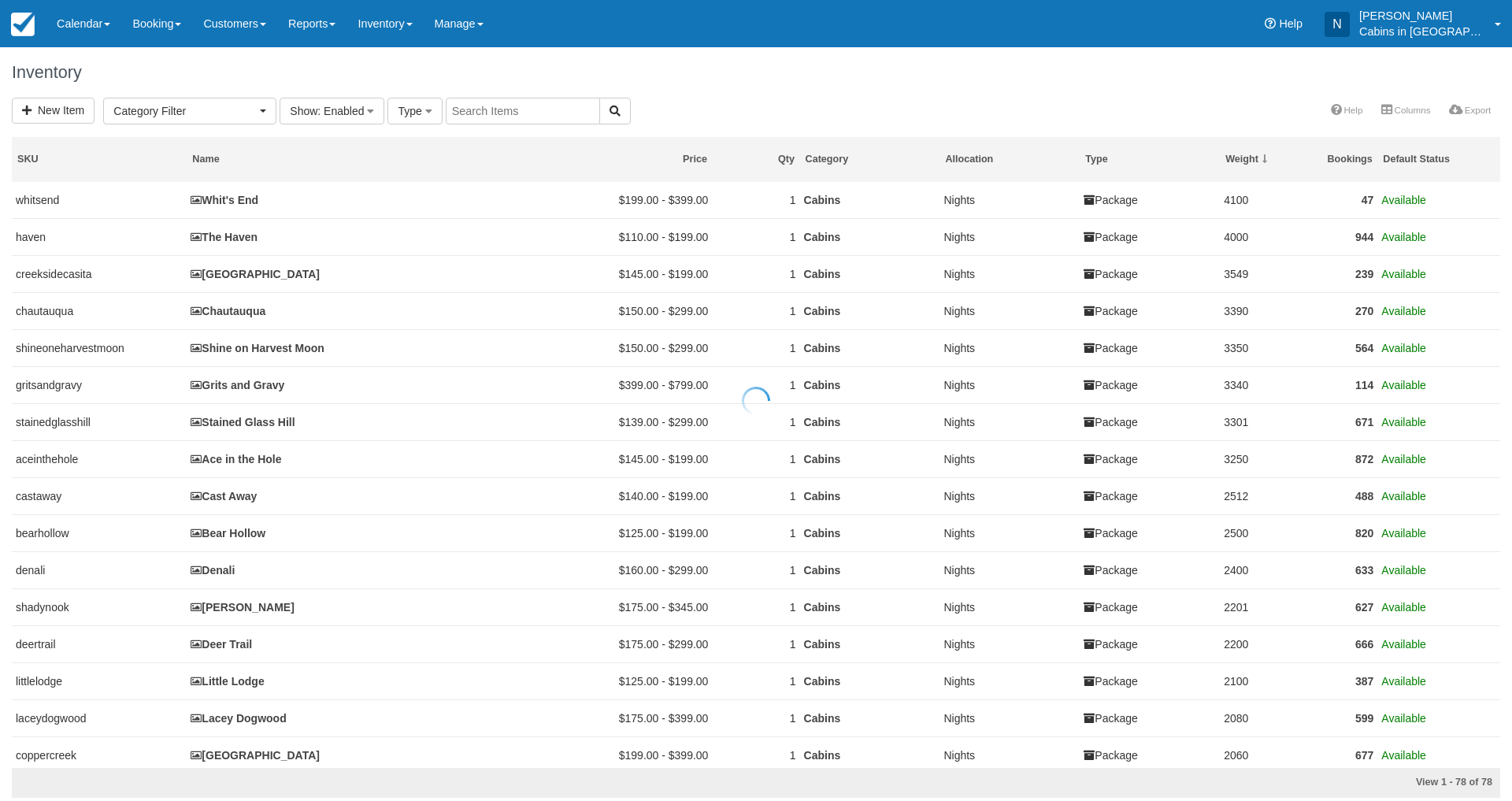
select select
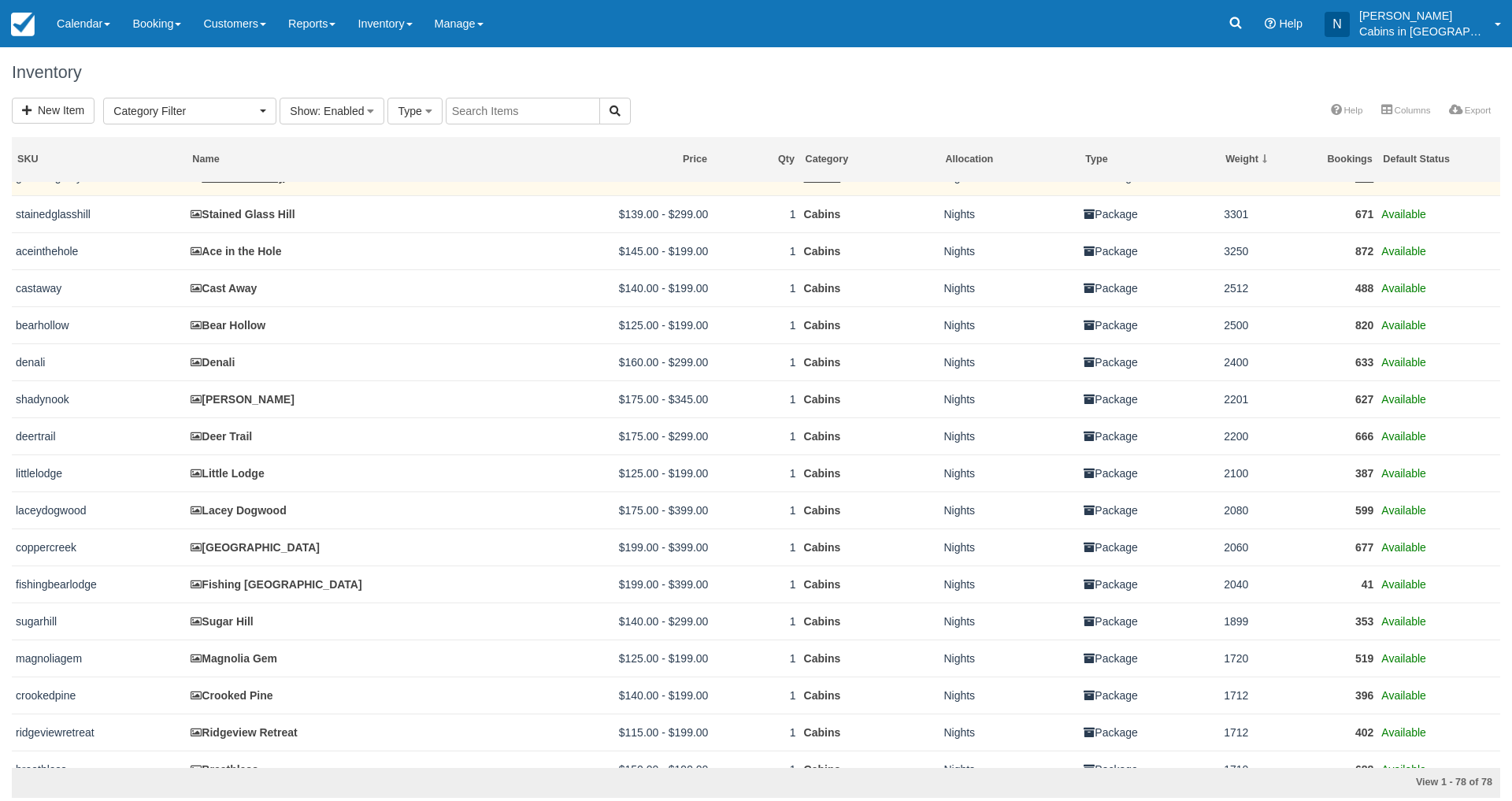
scroll to position [225, 0]
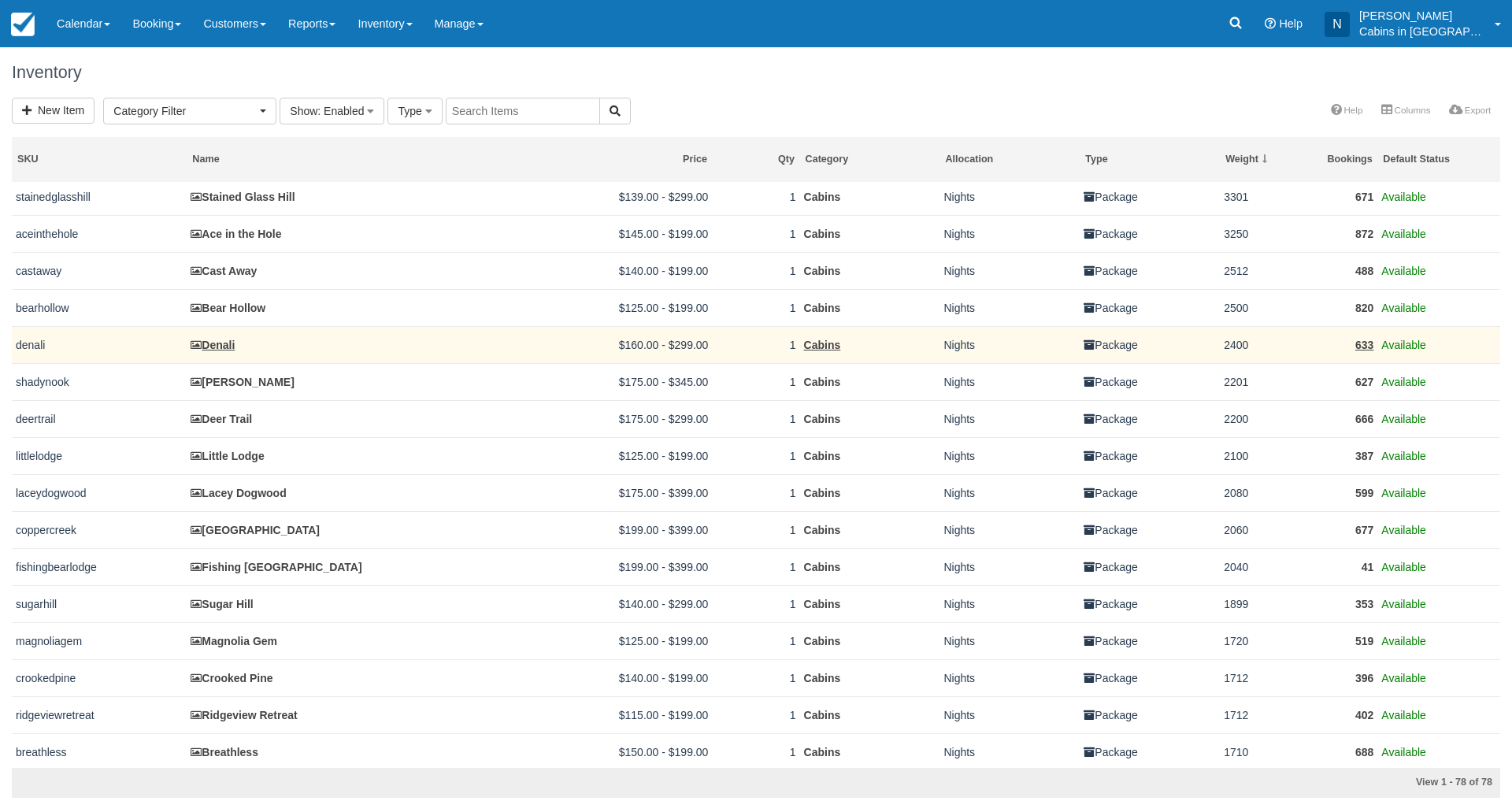
click at [222, 347] on link "Denali" at bounding box center [213, 345] width 45 height 13
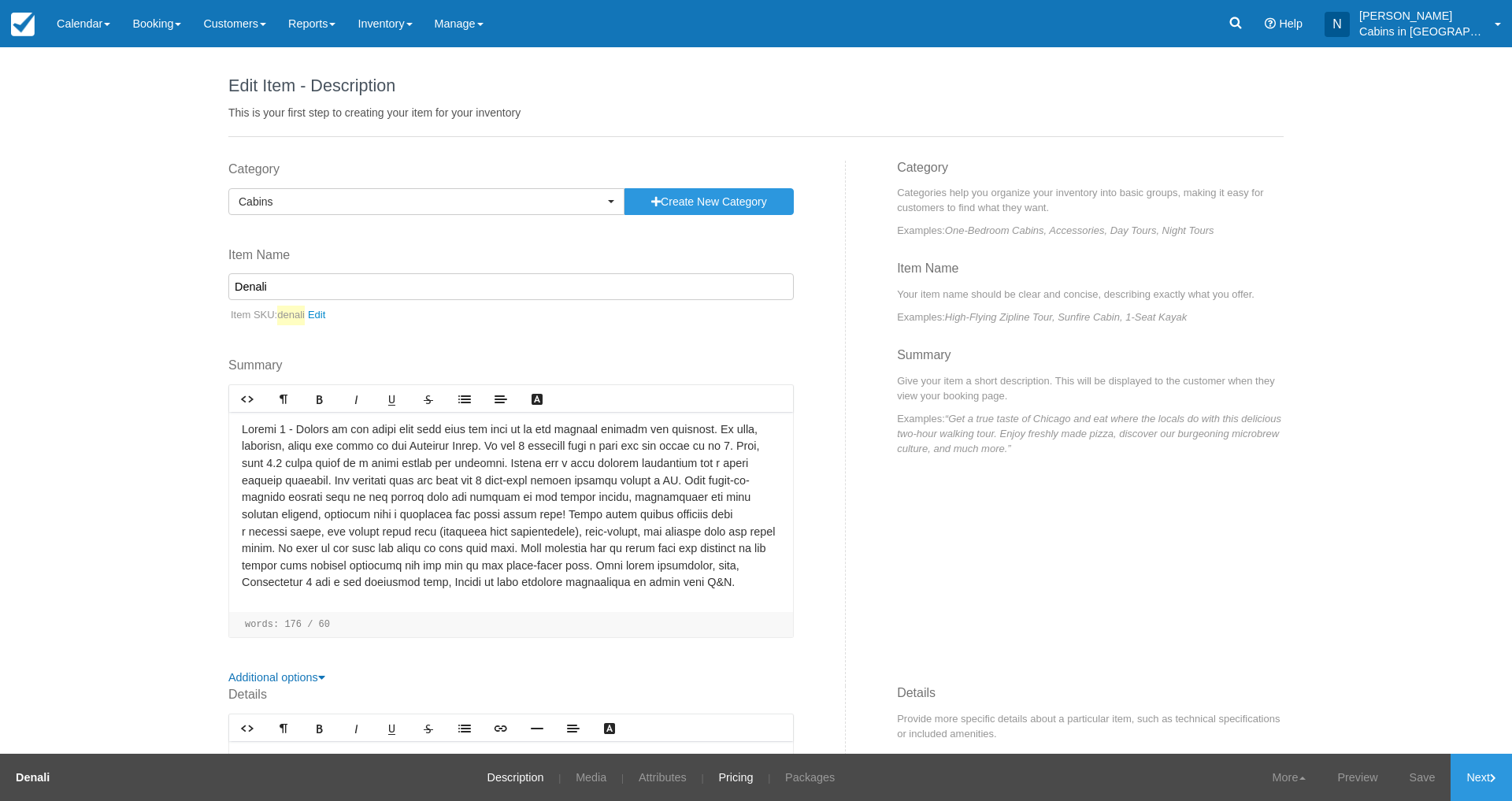
click at [738, 772] on link "Pricing" at bounding box center [735, 777] width 58 height 47
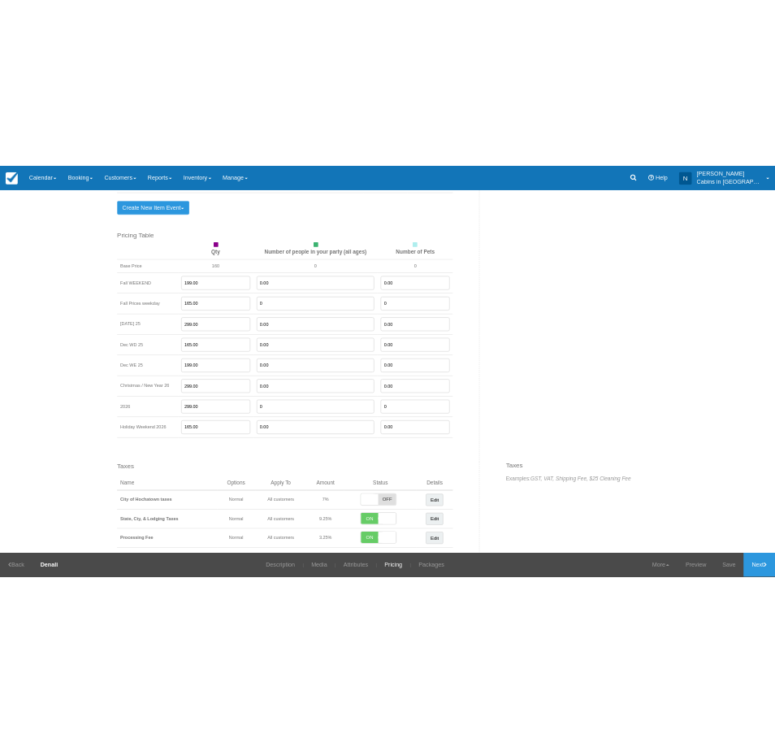
scroll to position [1114, 0]
